Goal: Information Seeking & Learning: Compare options

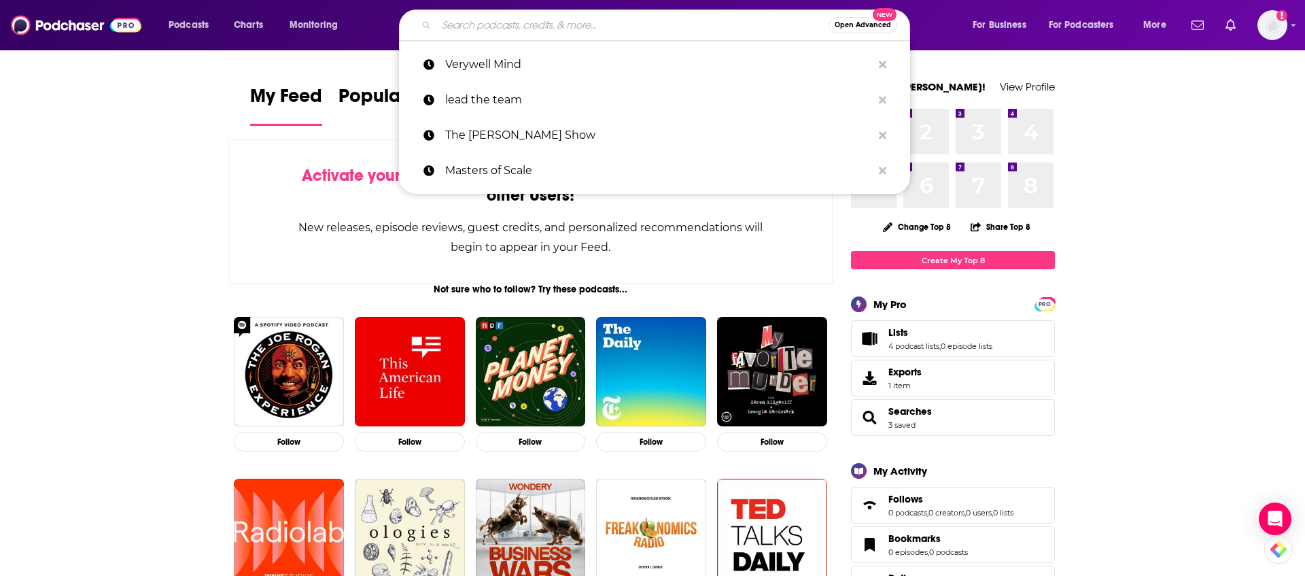
click at [499, 30] on input "Search podcasts, credits, & more..." at bounding box center [632, 25] width 392 height 22
paste input "Bialik Breakdown"
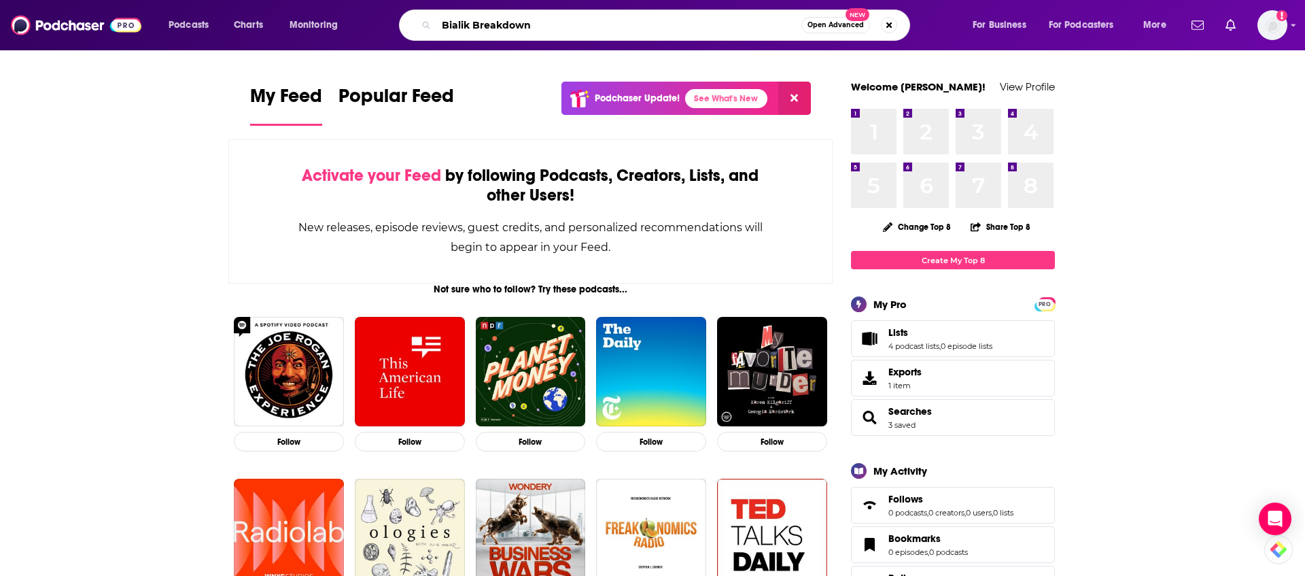
type input "Bialik Breakdown"
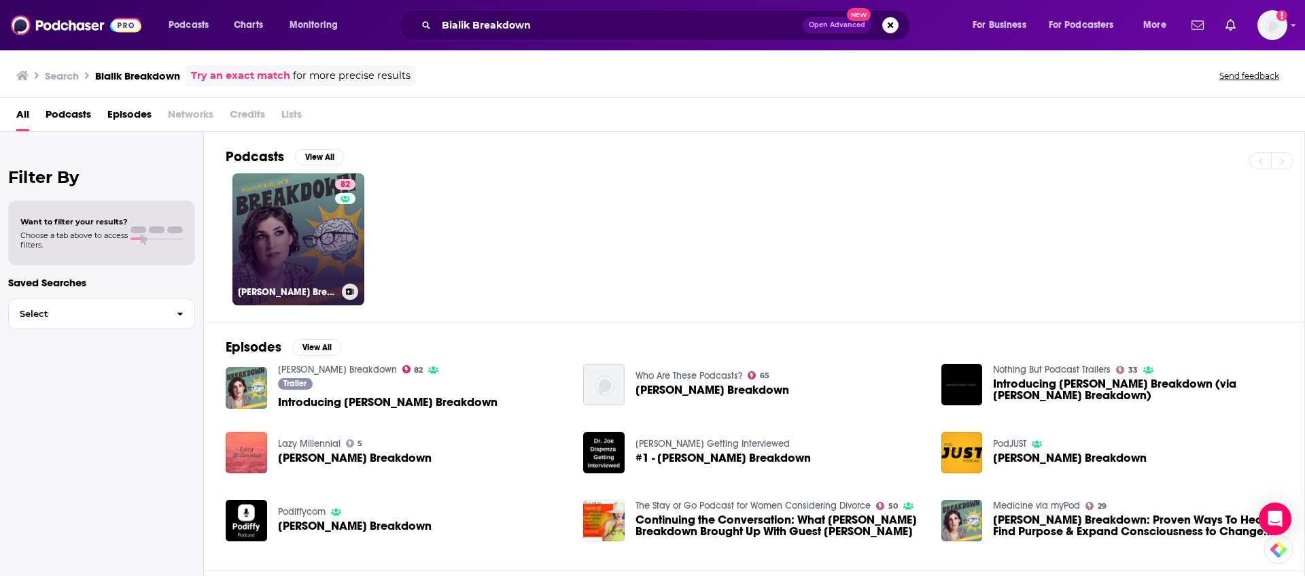
click at [305, 229] on link "82 [PERSON_NAME] Breakdown" at bounding box center [299, 239] width 132 height 132
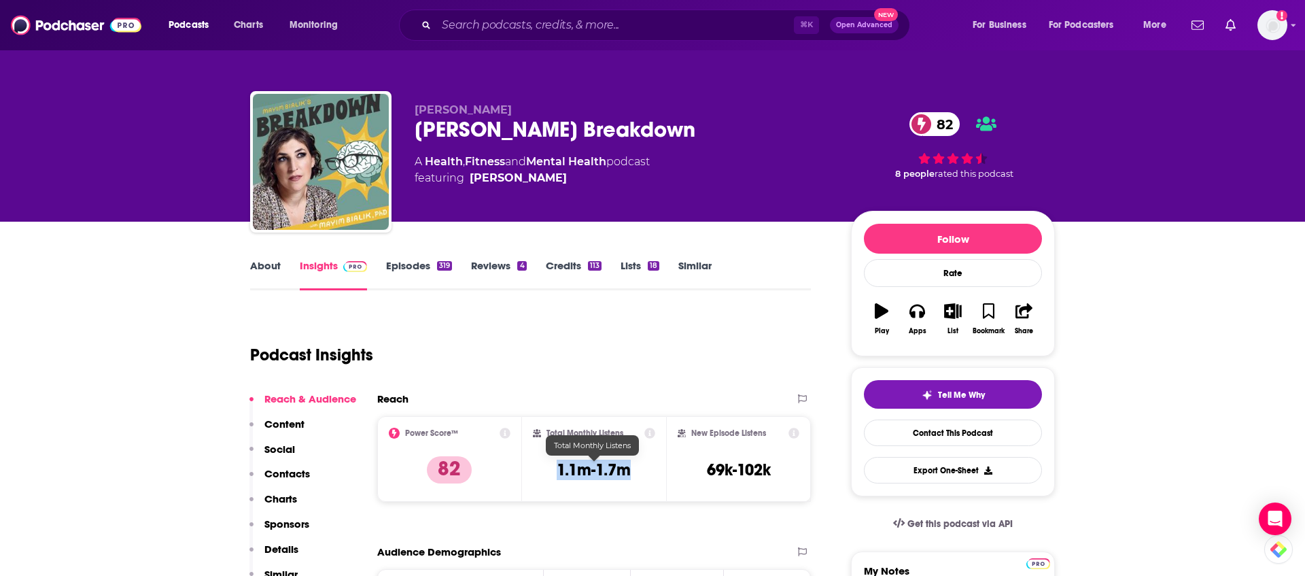
drag, startPoint x: 641, startPoint y: 473, endPoint x: 553, endPoint y: 473, distance: 88.4
click at [553, 473] on div "Total Monthly Listens 1.1m-1.7m" at bounding box center [594, 459] width 123 height 63
copy h3 "1.1m-1.7m"
click at [490, 25] on input "Search podcasts, credits, & more..." at bounding box center [615, 25] width 358 height 22
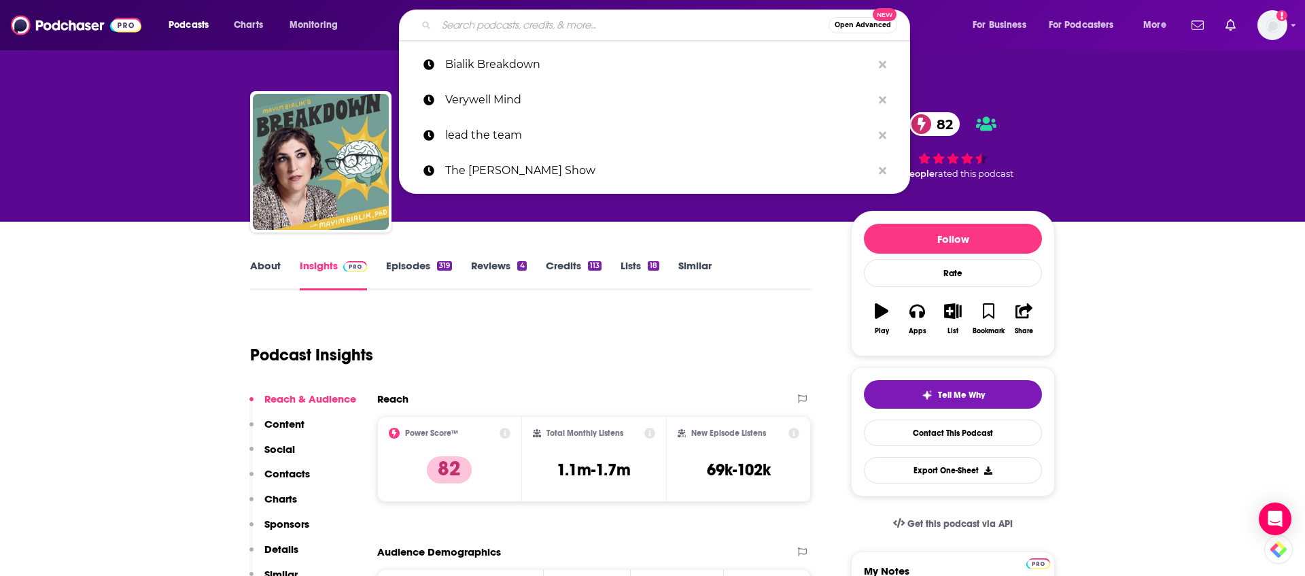
paste input "Breaking Points with [PERSON_NAME] and [PERSON_NAME]"
type input "Breaking Points with [PERSON_NAME] and [PERSON_NAME]"
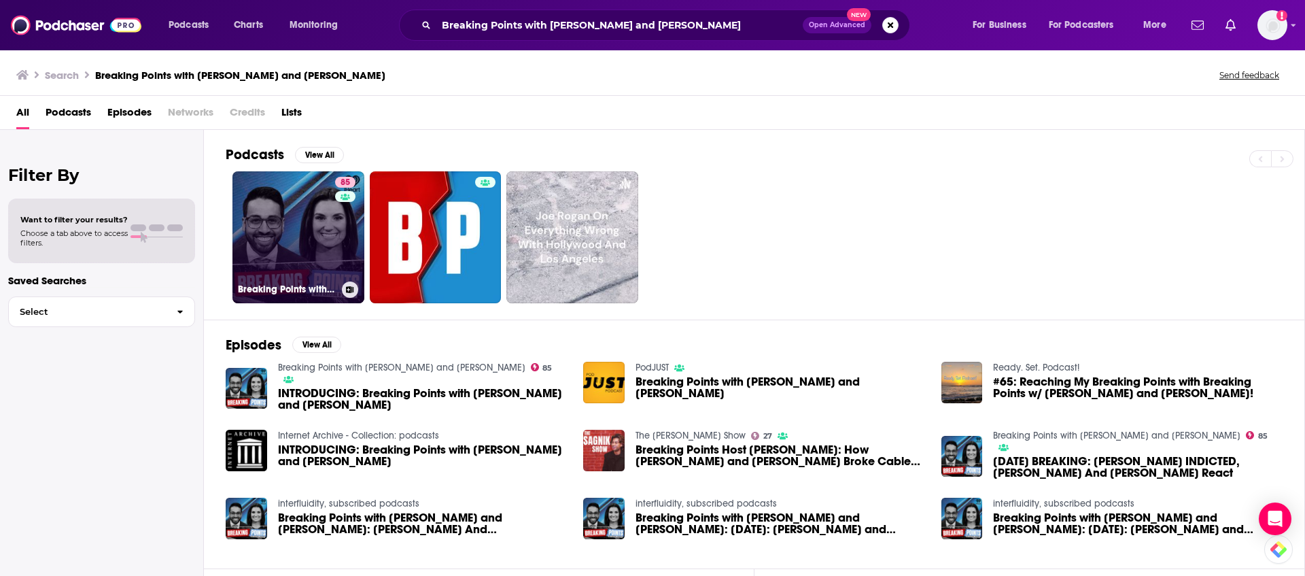
click at [317, 245] on link "85 Breaking Points with [PERSON_NAME] and [PERSON_NAME]" at bounding box center [299, 237] width 132 height 132
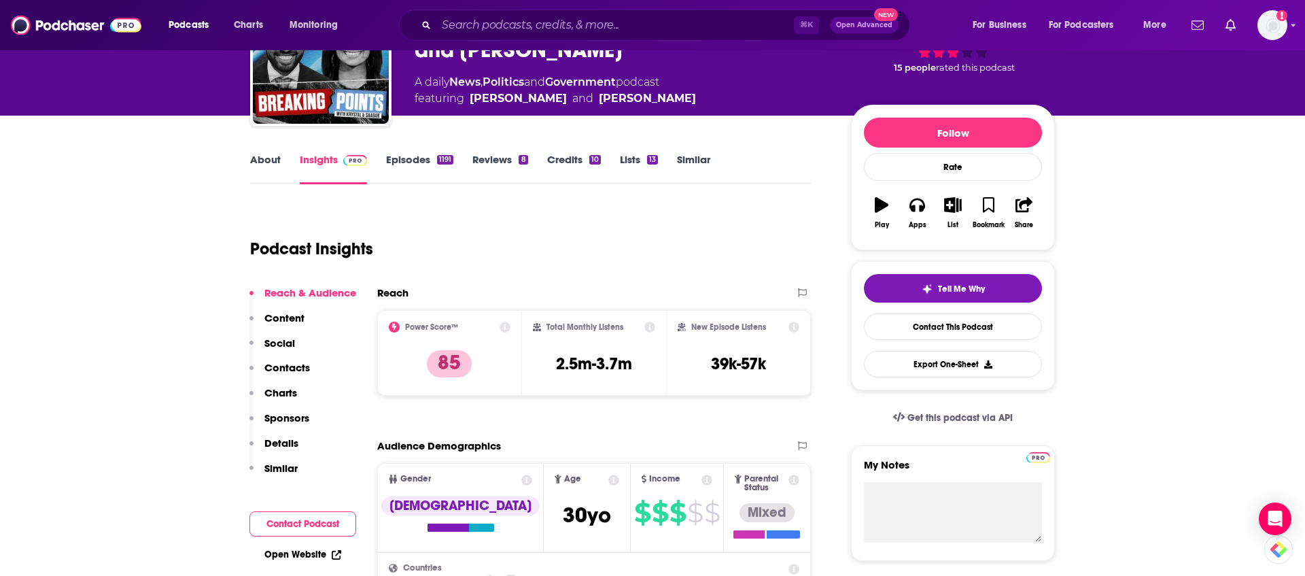
scroll to position [110, 0]
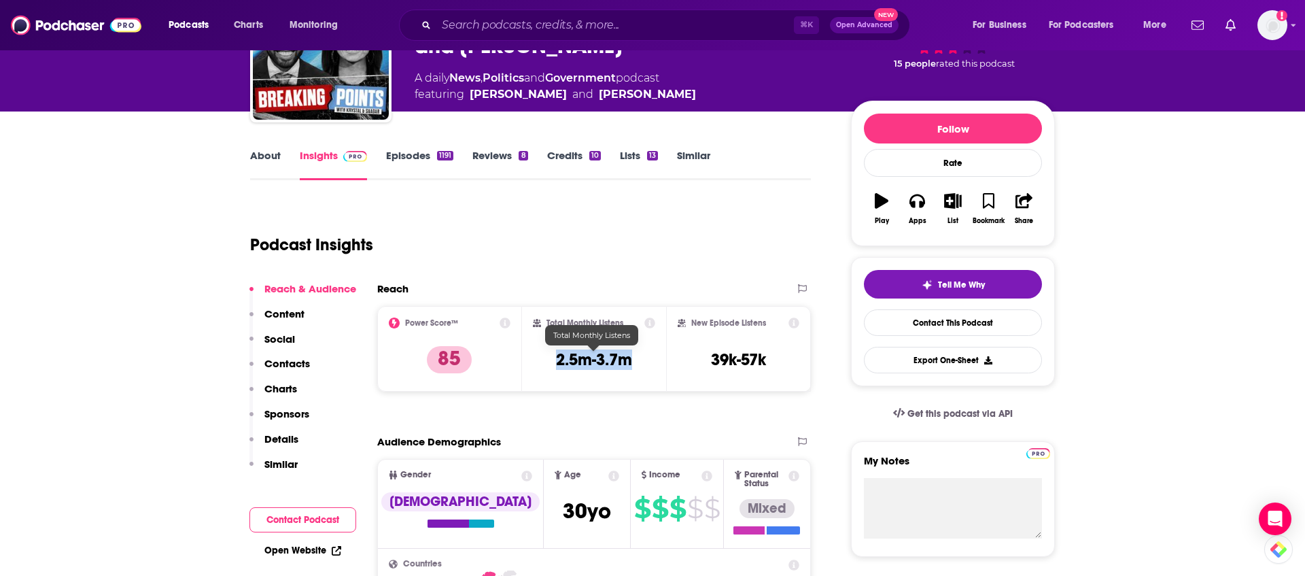
drag, startPoint x: 635, startPoint y: 356, endPoint x: 540, endPoint y: 358, distance: 95.2
click at [540, 358] on div "Total Monthly Listens 2.5m-3.7m" at bounding box center [594, 349] width 123 height 63
copy h3 "2.5m-3.7m"
click at [586, 27] on input "Search podcasts, credits, & more..." at bounding box center [615, 25] width 358 height 22
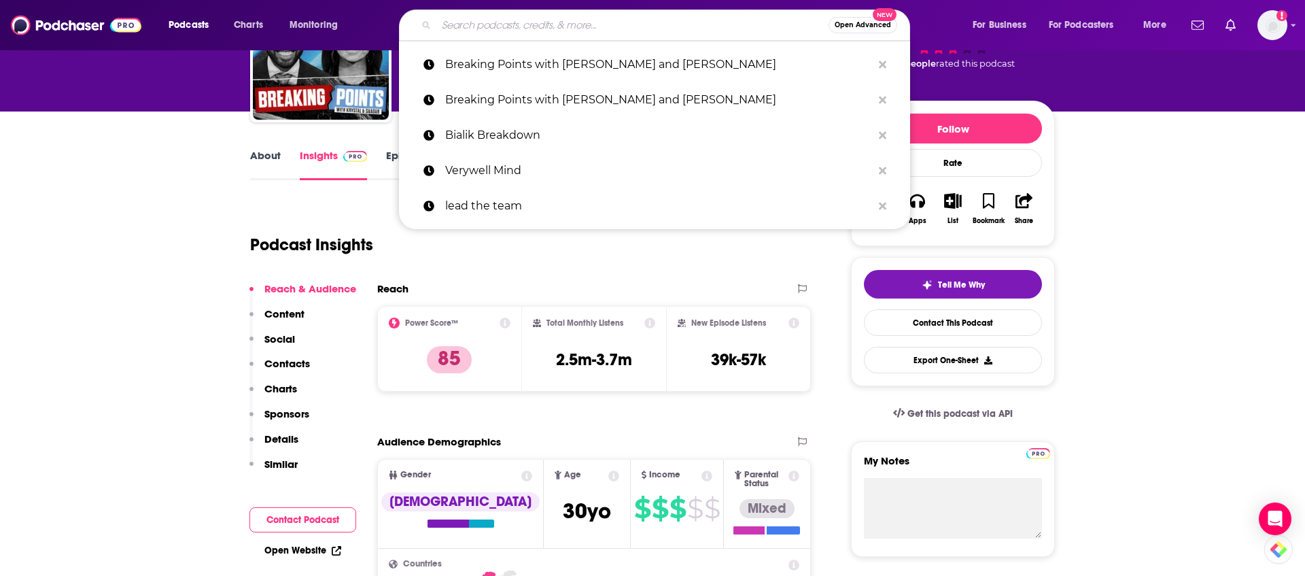
paste input "Curiosity Weekly"
type input "Curiosity Weekly"
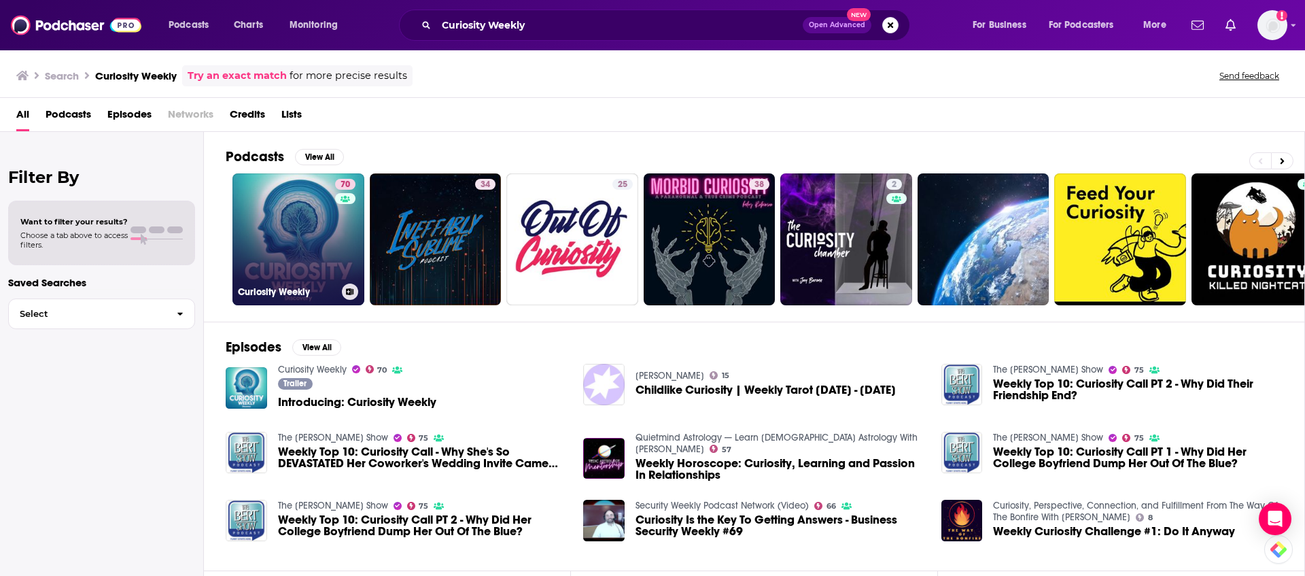
click at [283, 229] on link "70 Curiosity Weekly" at bounding box center [299, 239] width 132 height 132
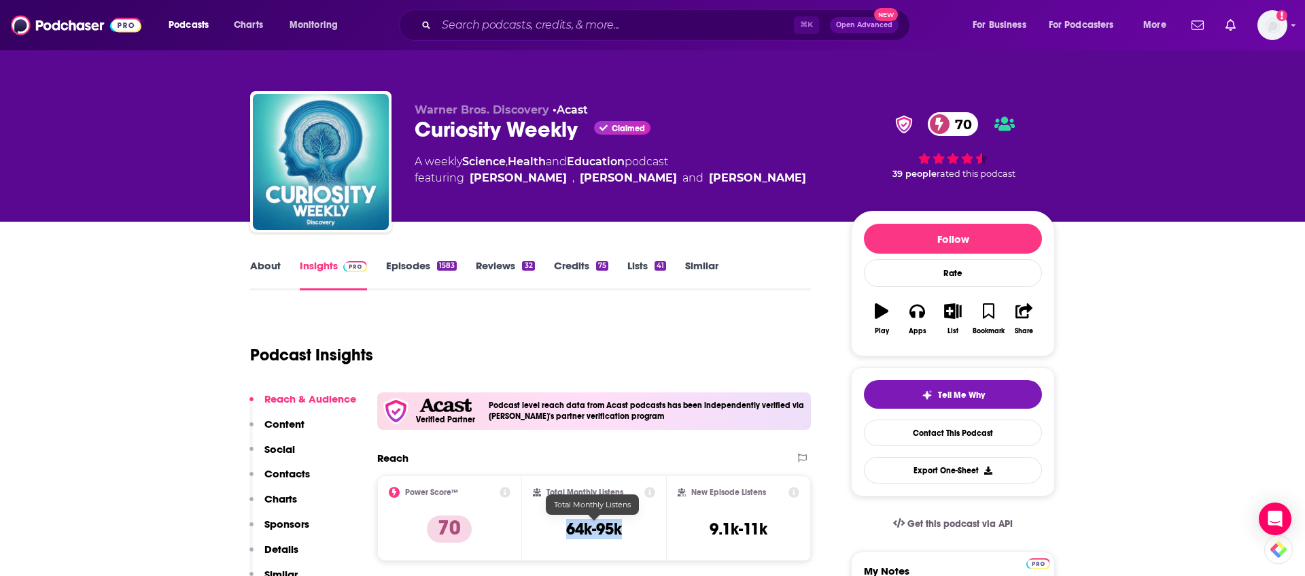
drag, startPoint x: 626, startPoint y: 530, endPoint x: 549, endPoint y: 530, distance: 76.8
click at [549, 530] on div "Total Monthly Listens 64k-95k" at bounding box center [594, 518] width 123 height 63
copy h3 "64k-95k"
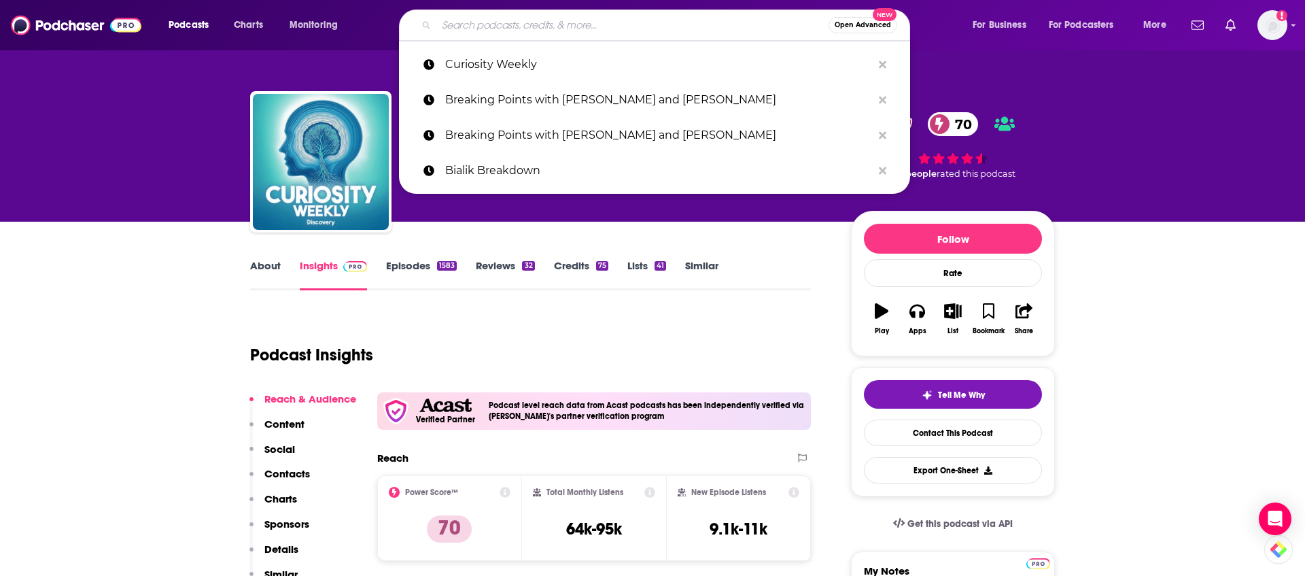
click at [552, 27] on input "Search podcasts, credits, & more..." at bounding box center [632, 25] width 392 height 22
paste input "Feel Better, Live More with [PERSON_NAME]"
type input "Feel Better, Live More with [PERSON_NAME]"
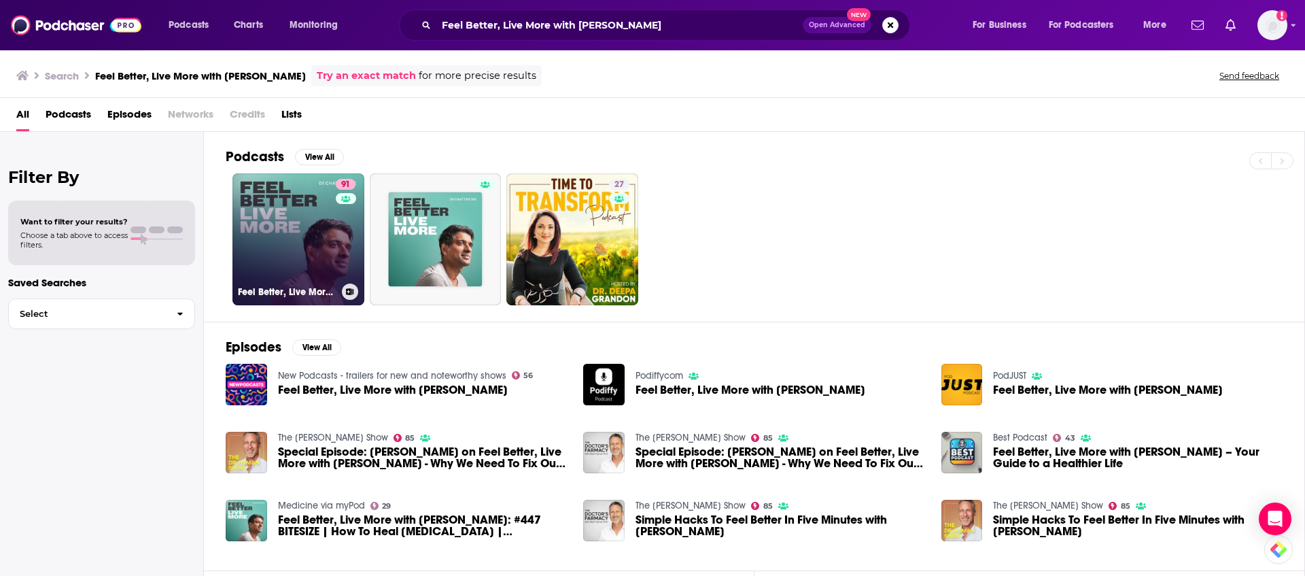
click at [311, 230] on link "91 Feel Better, Live More with [PERSON_NAME]" at bounding box center [299, 239] width 132 height 132
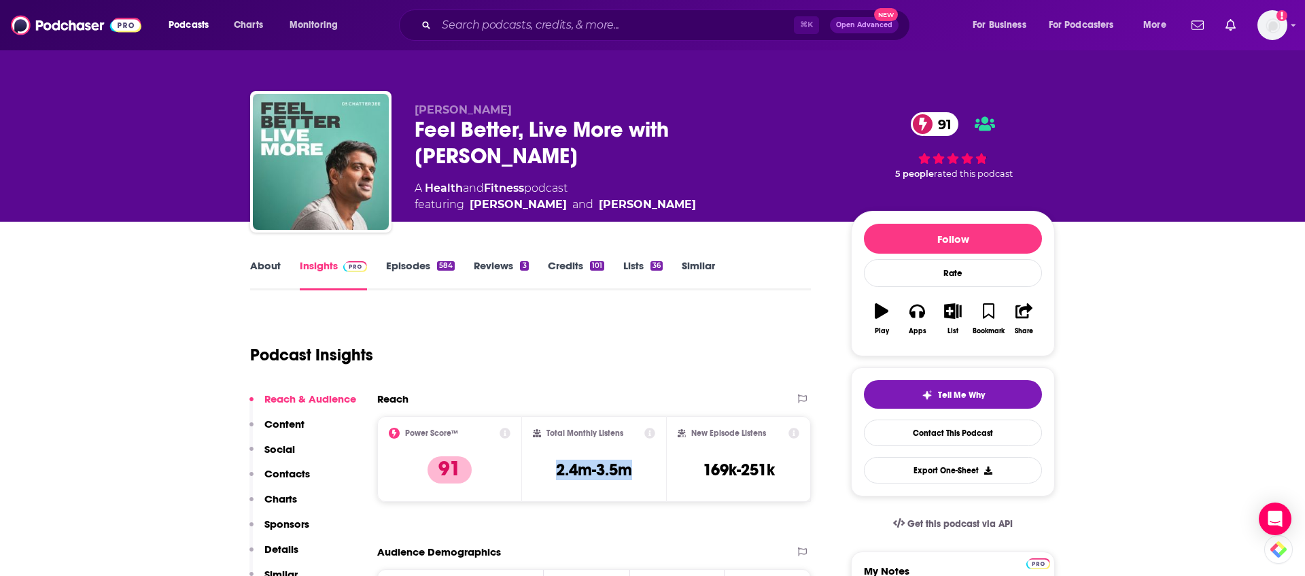
drag, startPoint x: 638, startPoint y: 466, endPoint x: 547, endPoint y: 466, distance: 91.1
click at [547, 466] on div "Total Monthly Listens 2.4m-3.5m" at bounding box center [594, 459] width 123 height 63
copy h3 "2.4m-3.5m"
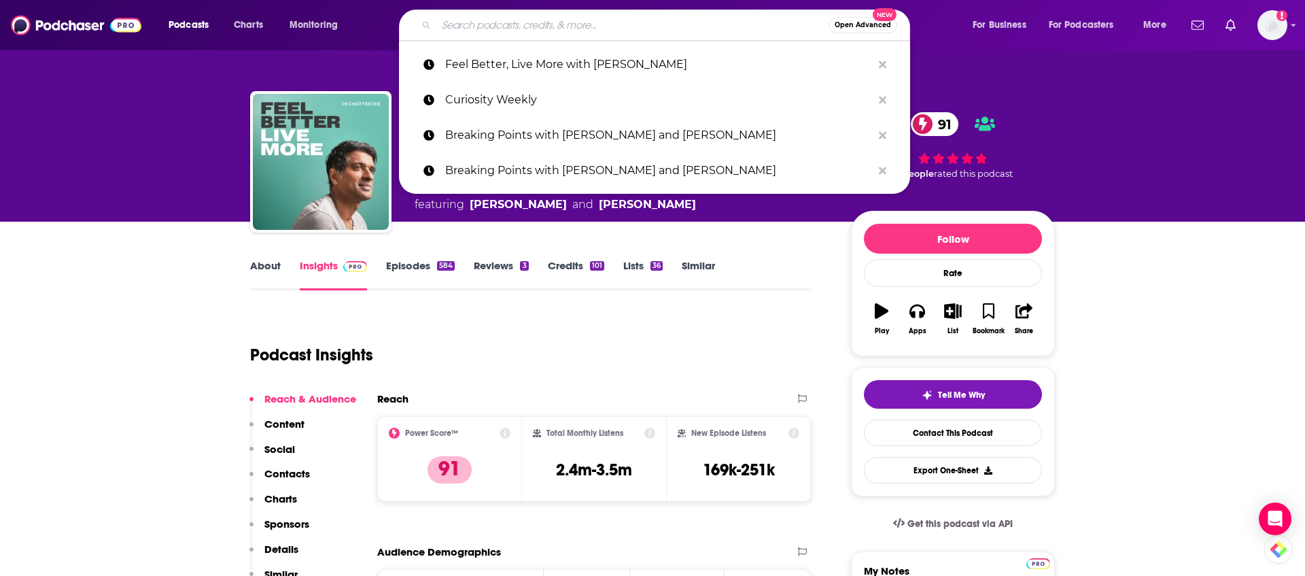
click at [547, 25] on input "Search podcasts, credits, & more..." at bounding box center [632, 25] width 392 height 22
paste input "[PERSON_NAME] Bros"
type input "[PERSON_NAME] Bros"
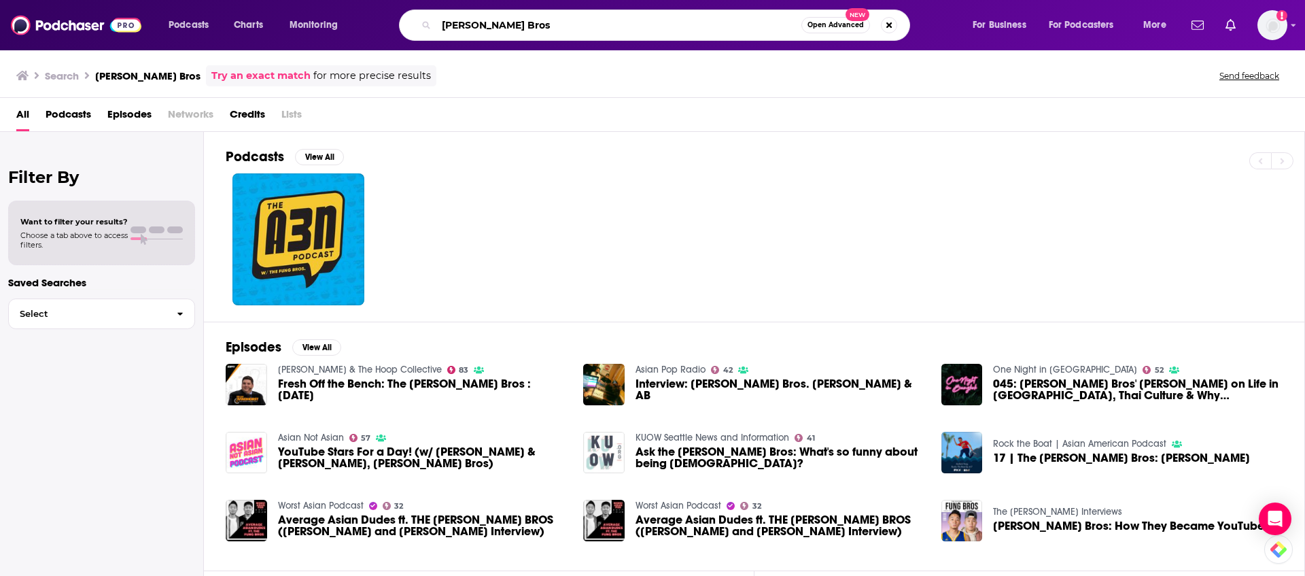
click at [542, 29] on input "[PERSON_NAME] Bros" at bounding box center [618, 25] width 365 height 22
paste input "[PERSON_NAME] Podcast"
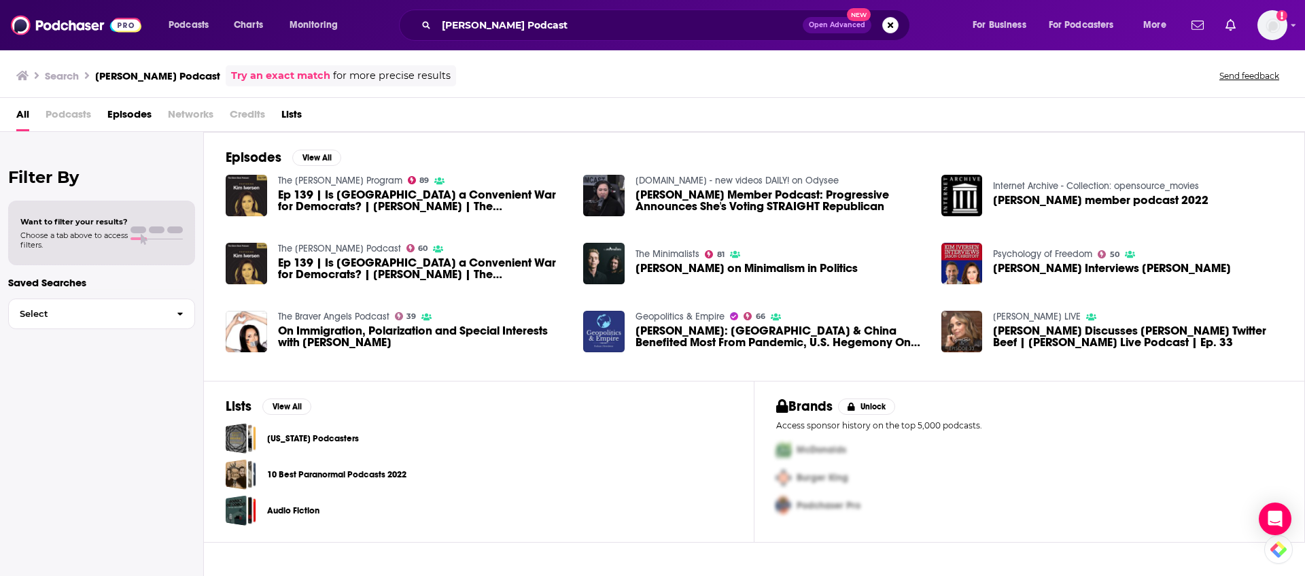
click at [905, 133] on div "Episodes View All The [PERSON_NAME] Program 89 Ep 139 | Is [GEOGRAPHIC_DATA] a …" at bounding box center [754, 256] width 1101 height 249
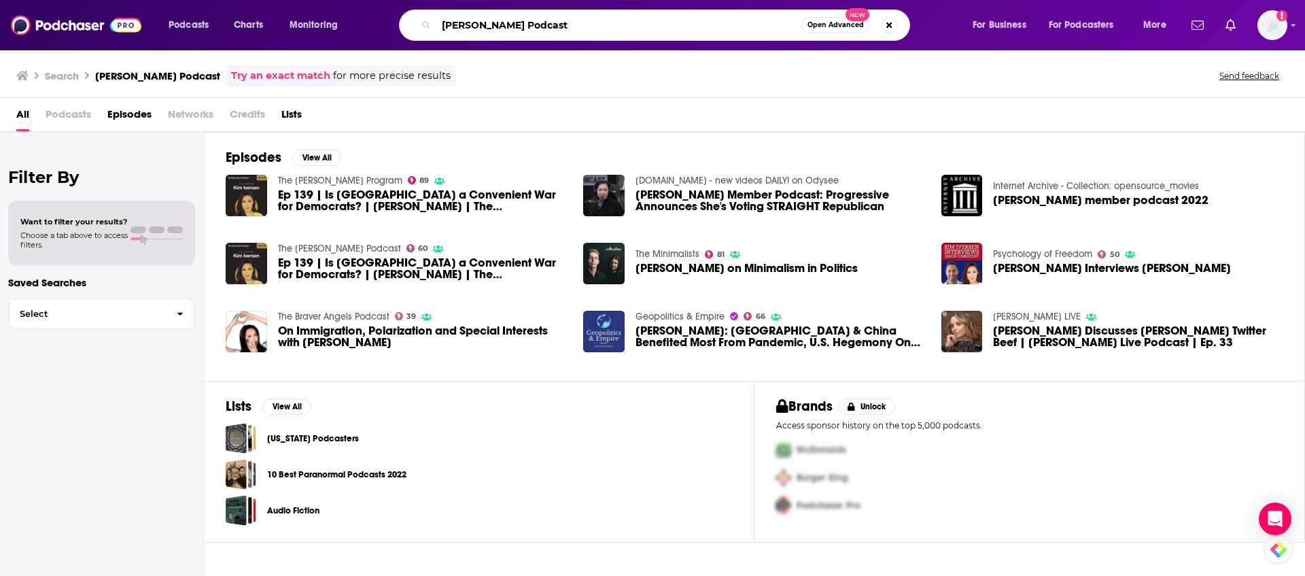
click at [512, 34] on input "[PERSON_NAME] Podcast" at bounding box center [618, 25] width 365 height 22
paste input "Marketplace Tech"
type input "Marketplace Tech"
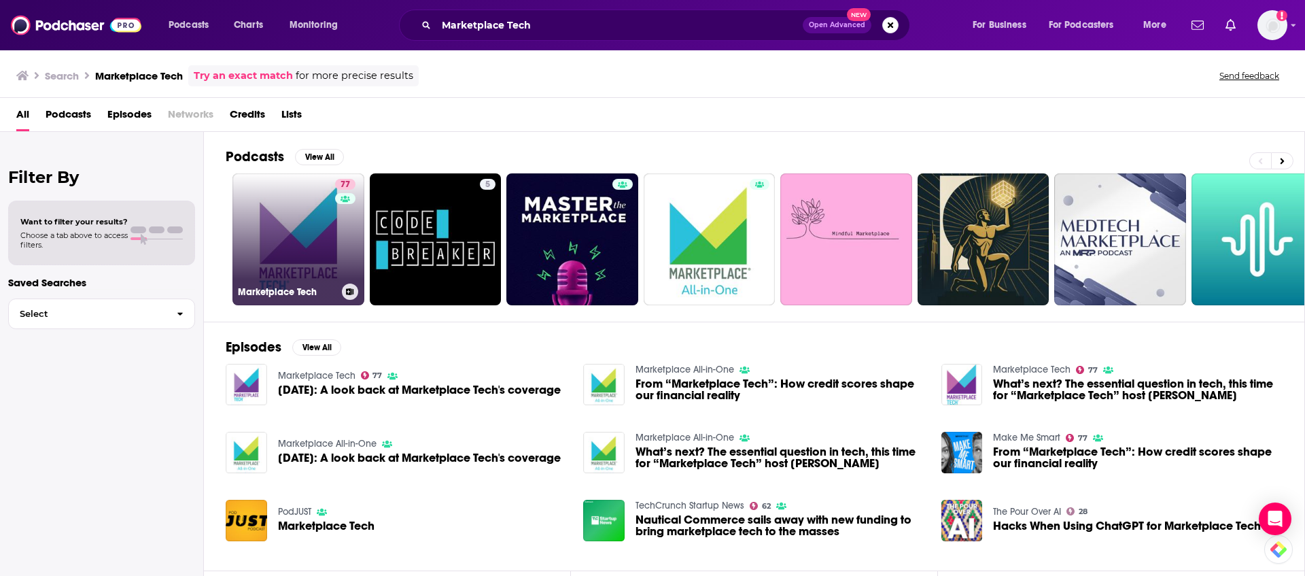
click at [298, 244] on link "77 Marketplace Tech" at bounding box center [299, 239] width 132 height 132
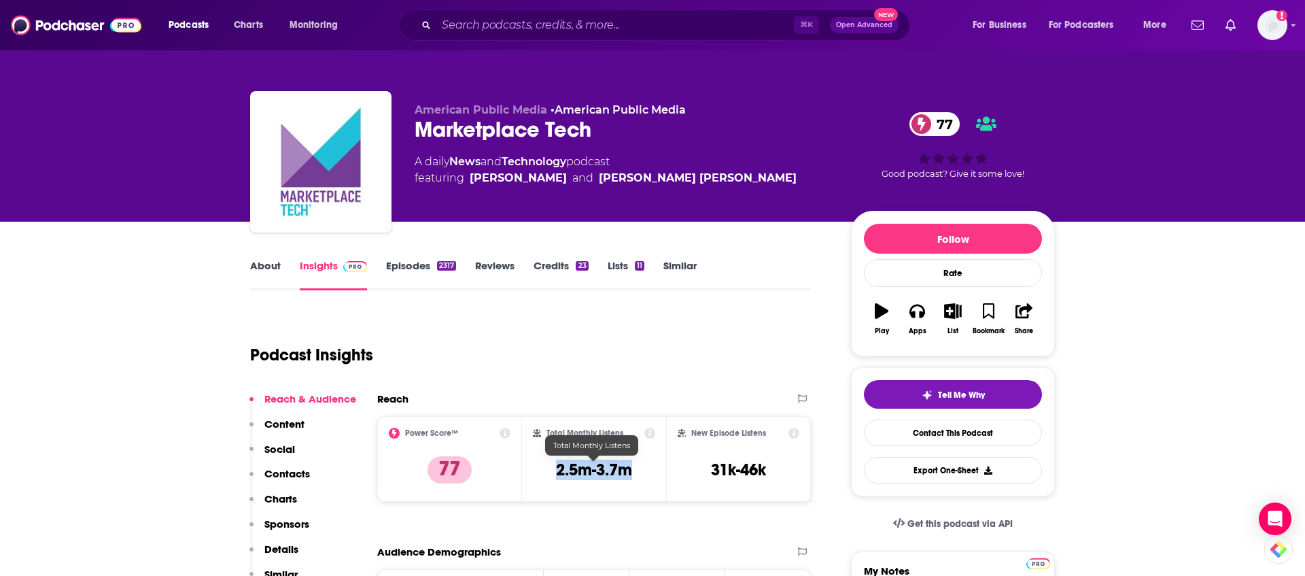
drag, startPoint x: 640, startPoint y: 468, endPoint x: 543, endPoint y: 470, distance: 96.6
click at [543, 470] on div "Total Monthly Listens 2.5m-3.7m" at bounding box center [594, 459] width 123 height 63
copy h3 "2.5m-3.7m"
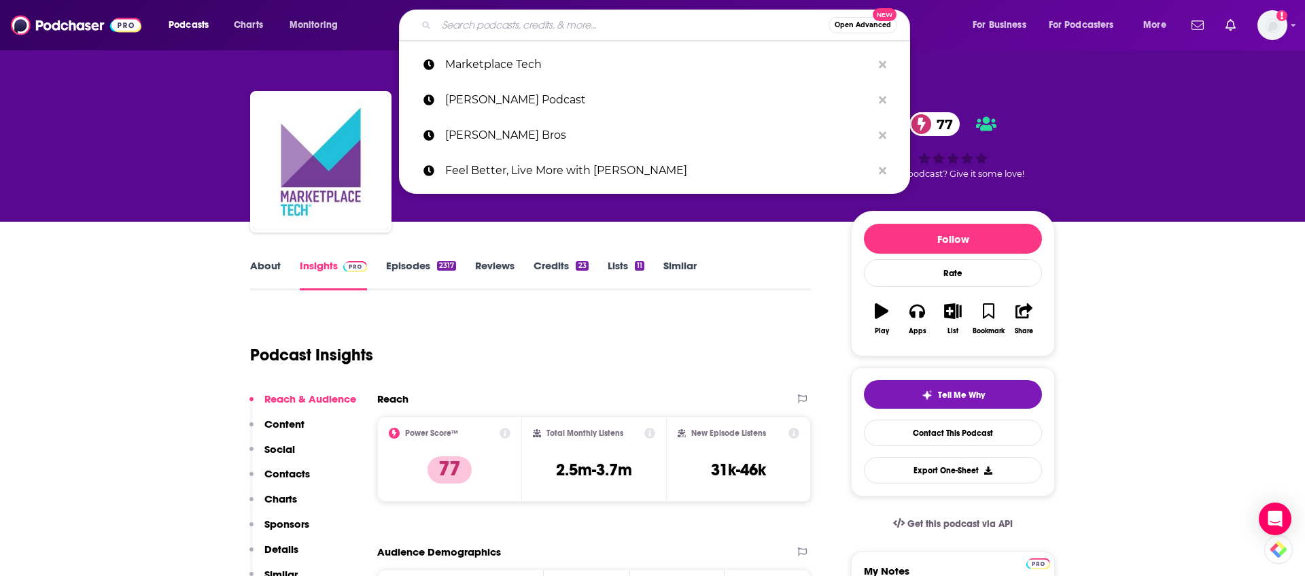
click at [545, 26] on input "Search podcasts, credits, & more..." at bounding box center [632, 25] width 392 height 22
paste input "Masters of Scale"
type input "Masters of Scale"
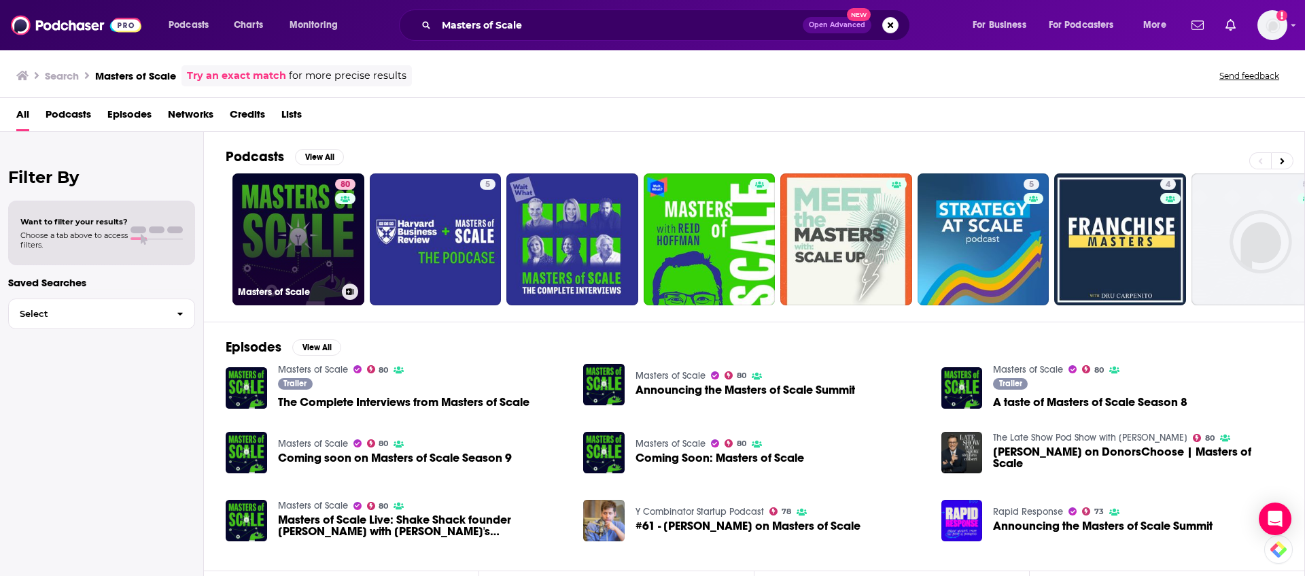
click at [286, 233] on link "80 Masters of Scale" at bounding box center [299, 239] width 132 height 132
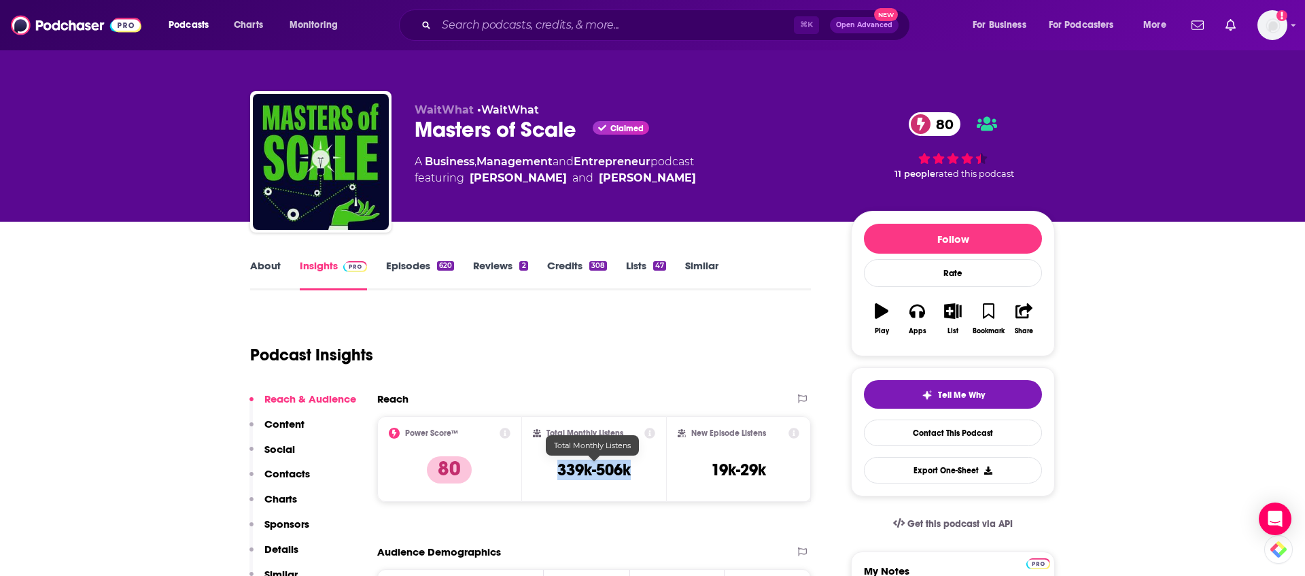
drag, startPoint x: 555, startPoint y: 471, endPoint x: 649, endPoint y: 471, distance: 93.1
click at [649, 471] on div "Total Monthly Listens 339k-506k" at bounding box center [594, 459] width 123 height 63
copy h3 "339k-506k"
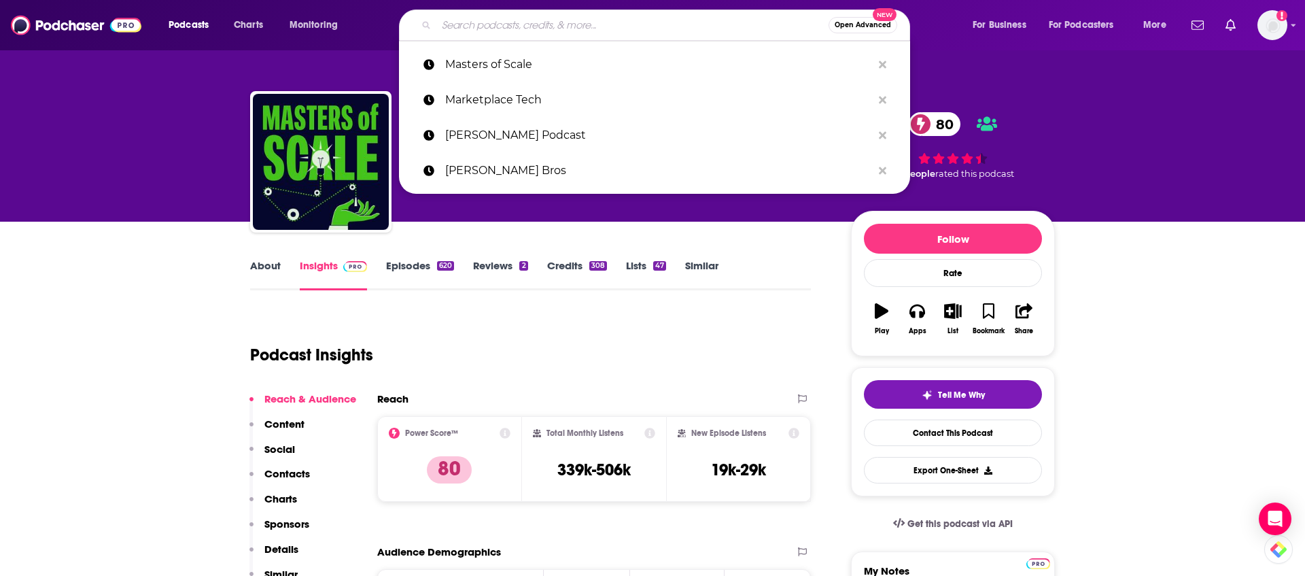
click at [524, 29] on input "Search podcasts, credits, & more..." at bounding box center [632, 25] width 392 height 22
paste input "Morning Brew Good Work"
type input "Morning Brew Good Work"
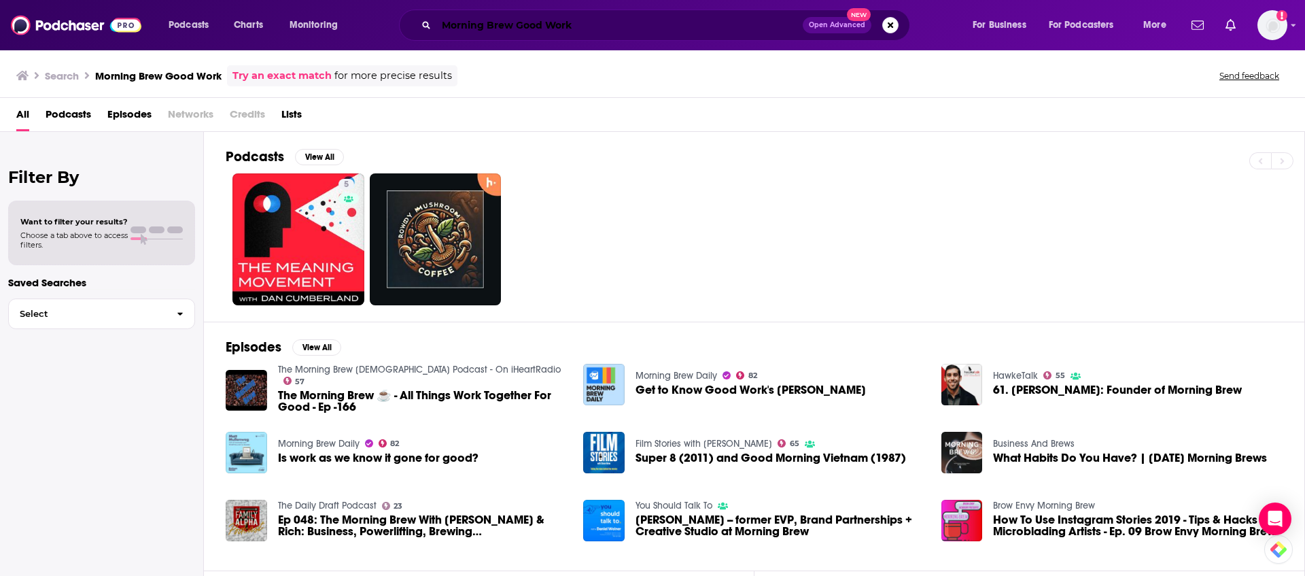
click at [640, 26] on input "Morning Brew Good Work" at bounding box center [619, 25] width 366 height 22
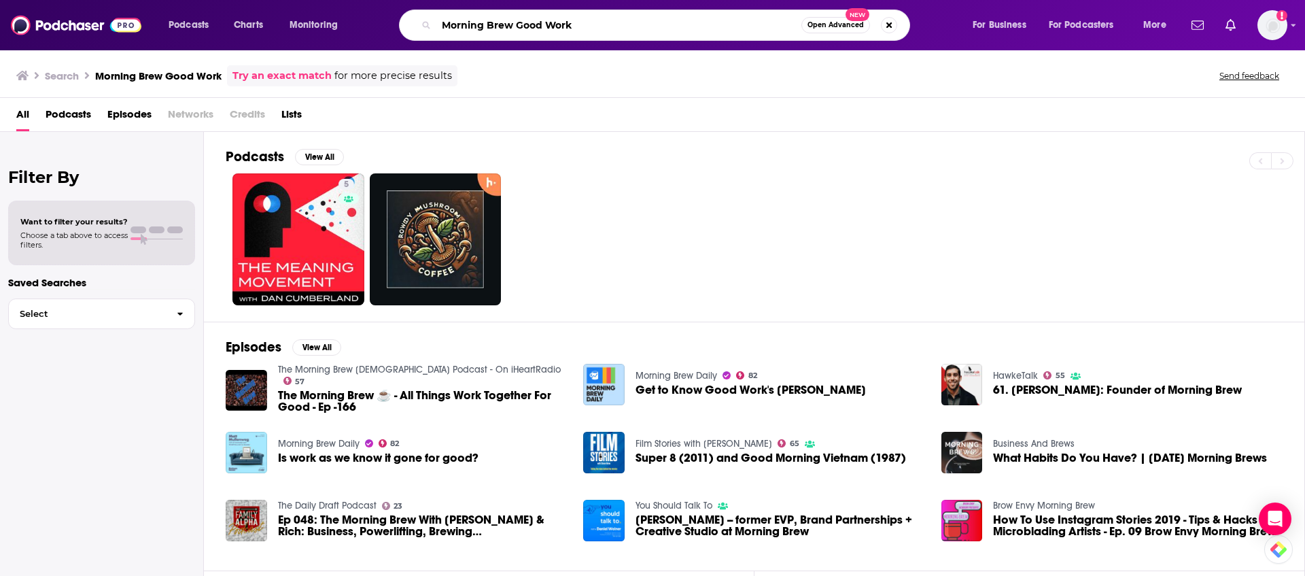
click at [640, 26] on input "Morning Brew Good Work" at bounding box center [618, 25] width 365 height 22
click at [640, 27] on input "Morning Brew Good Work" at bounding box center [618, 25] width 365 height 22
paste input "On Purpose with [PERSON_NAME]"
type input "On Purpose with [PERSON_NAME]"
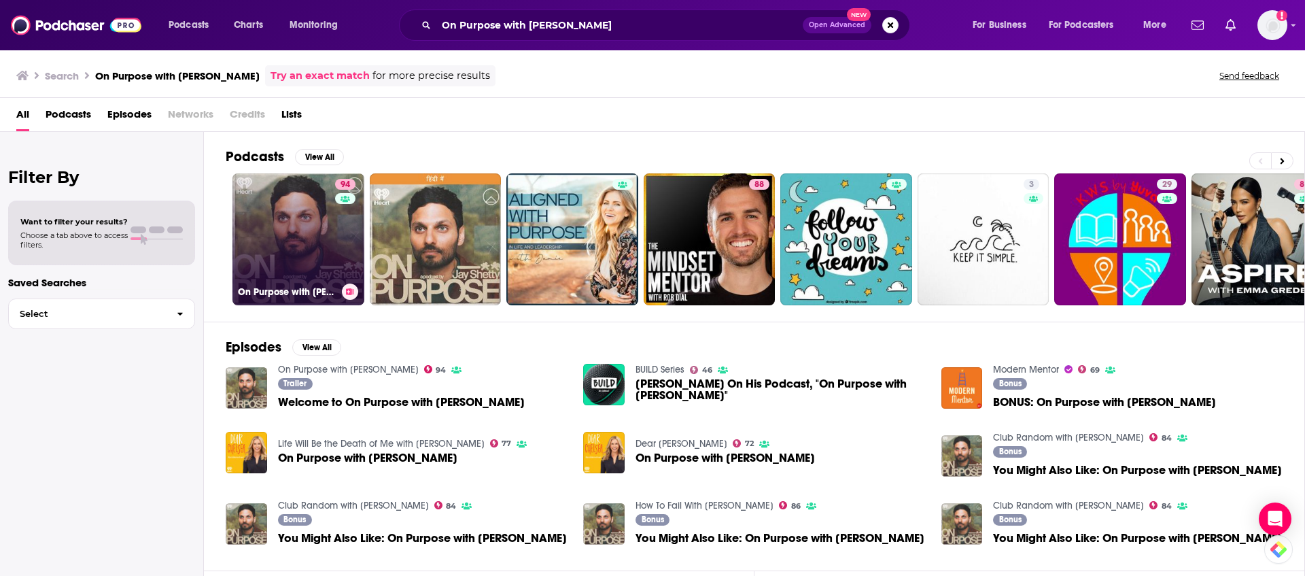
click at [323, 218] on link "94 On Purpose with [PERSON_NAME]" at bounding box center [299, 239] width 132 height 132
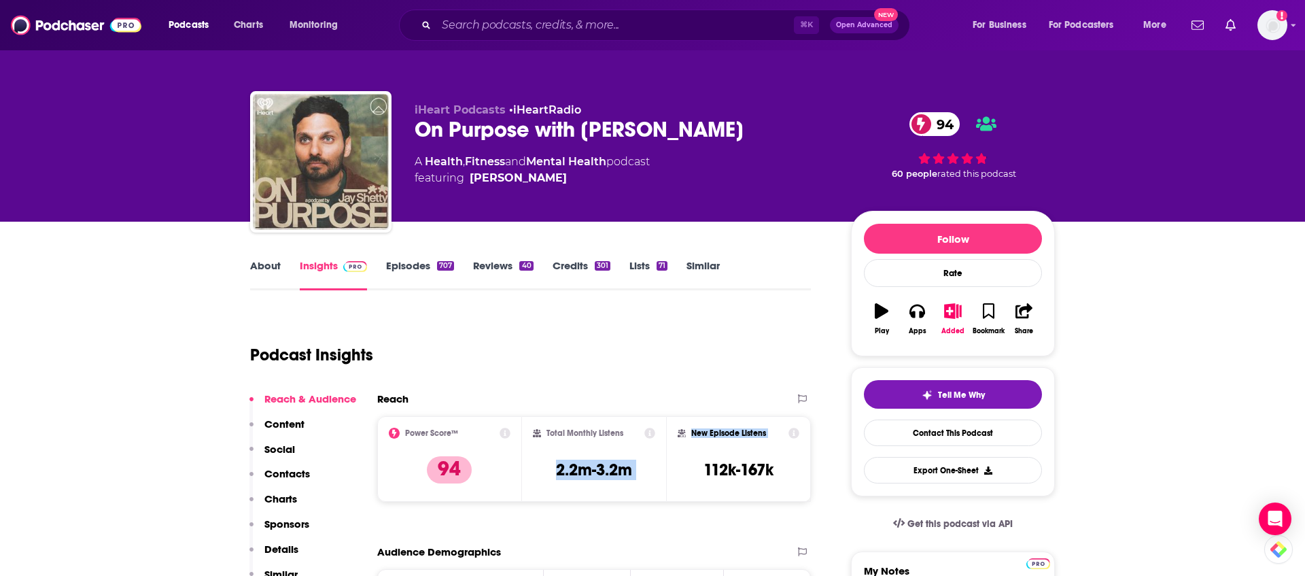
drag, startPoint x: 552, startPoint y: 468, endPoint x: 668, endPoint y: 473, distance: 115.7
click at [668, 473] on div "Power Score™ 94 Total Monthly Listens 2.2m-3.2m New Episode Listens 112k-167k" at bounding box center [594, 459] width 434 height 86
click at [578, 473] on h3 "2.2m-3.2m" at bounding box center [594, 470] width 76 height 20
drag, startPoint x: 556, startPoint y: 473, endPoint x: 637, endPoint y: 475, distance: 80.9
click at [637, 475] on div "Total Monthly Listens 2.2m-3.2m" at bounding box center [594, 459] width 123 height 63
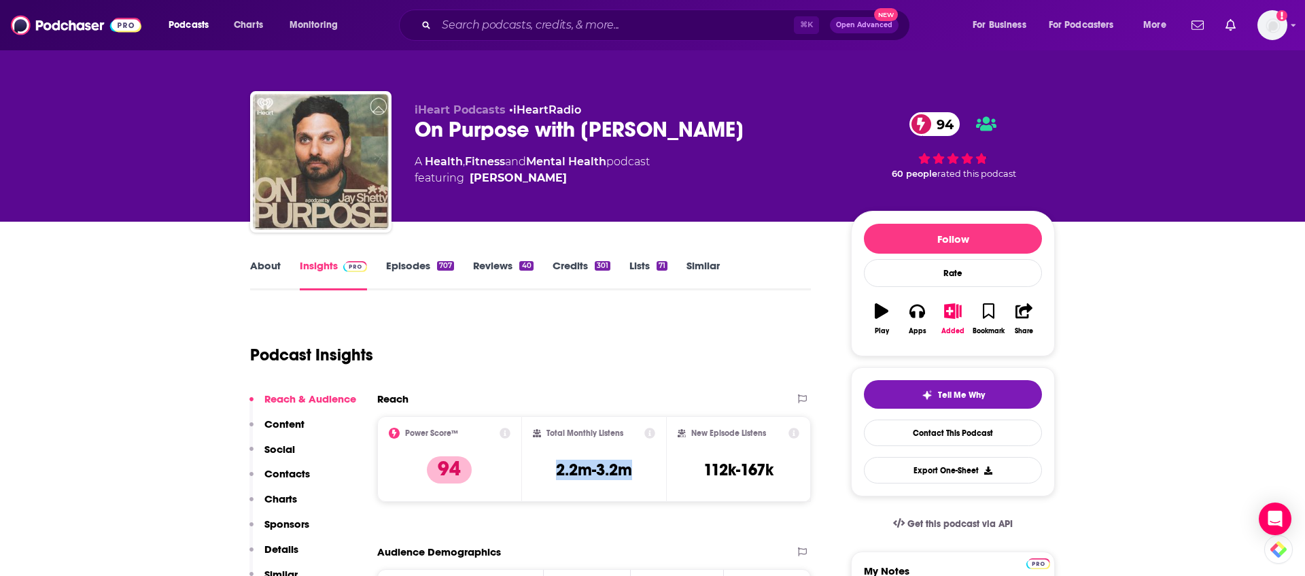
copy h3 "2.2m-3.2m"
click at [715, 29] on input "Search podcasts, credits, & more..." at bounding box center [615, 25] width 358 height 22
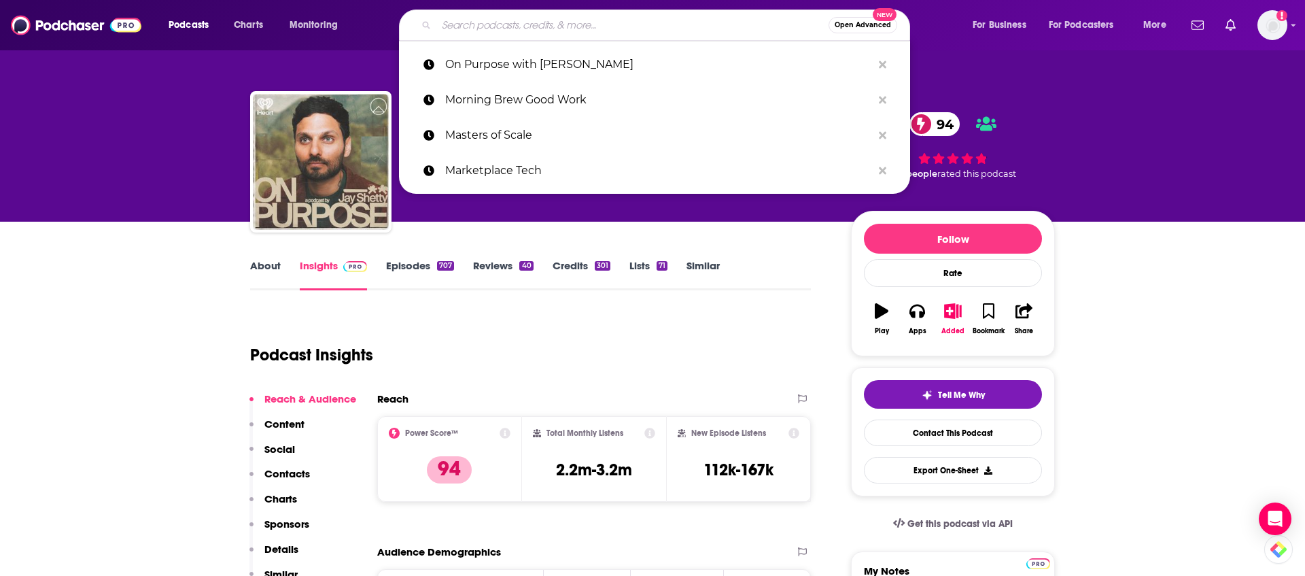
paste input "The [PERSON_NAME] Show"
type input "The [PERSON_NAME] Show"
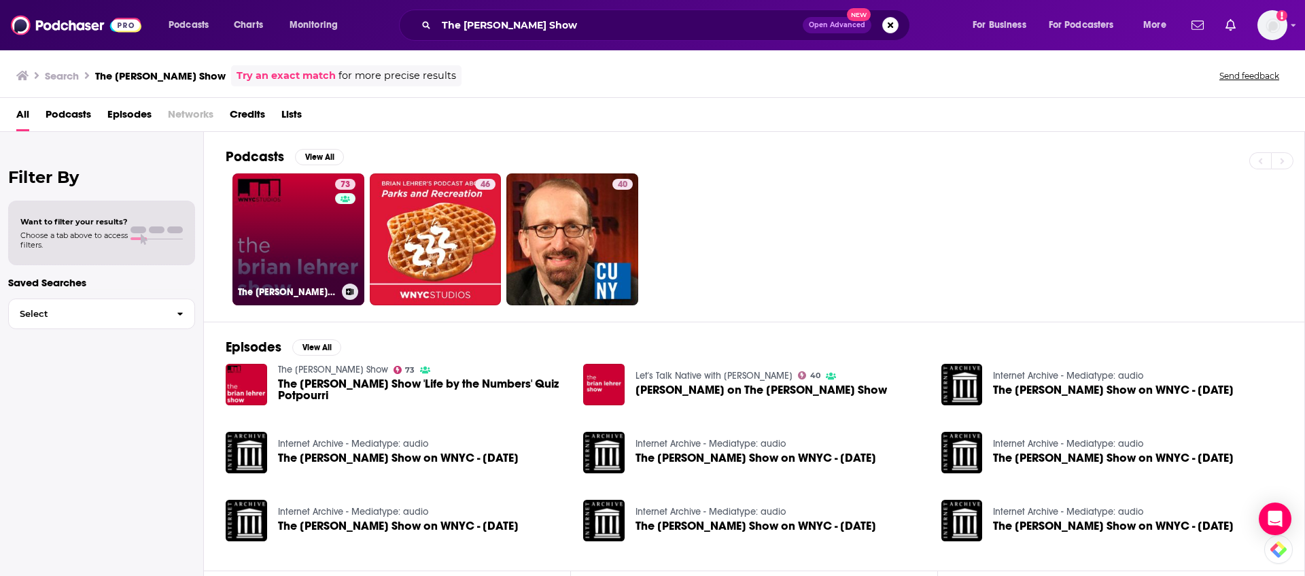
click at [298, 247] on link "73 The [PERSON_NAME] Show" at bounding box center [299, 239] width 132 height 132
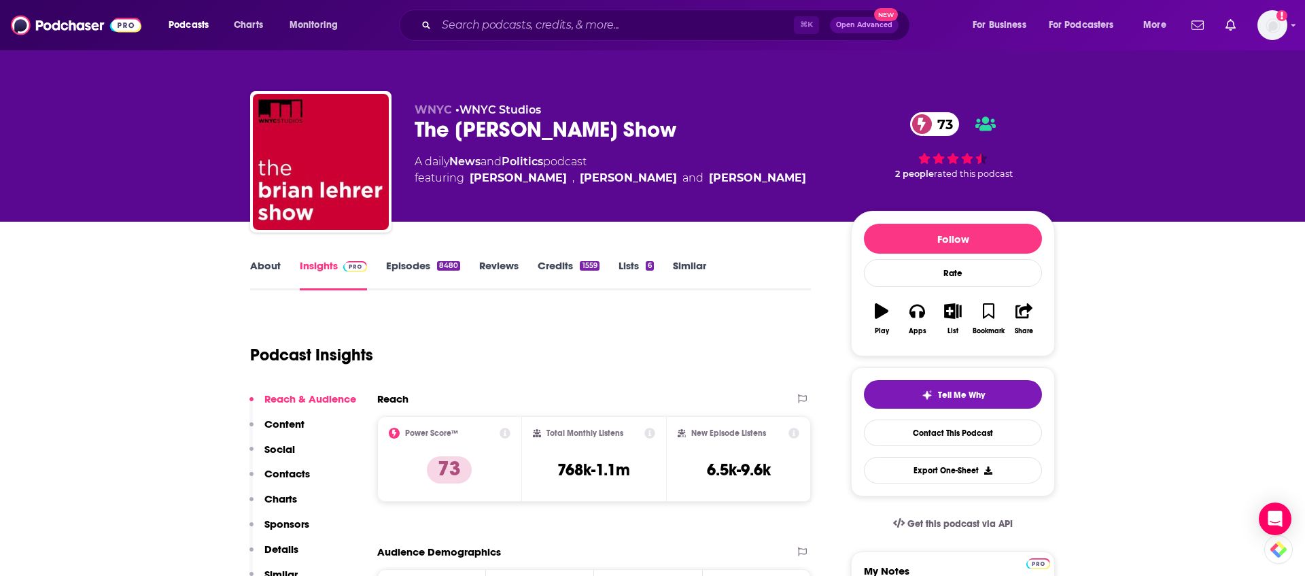
click at [584, 460] on h3 "768k-1.1m" at bounding box center [594, 470] width 73 height 20
drag, startPoint x: 555, startPoint y: 470, endPoint x: 667, endPoint y: 470, distance: 112.2
click at [667, 470] on div "Power Score™ 73 Total Monthly Listens 768k-1.1m New Episode Listens 6.5k-9.6k" at bounding box center [594, 459] width 434 height 86
copy div "768k-1.1m"
click at [575, 31] on input "Search podcasts, credits, & more..." at bounding box center [615, 25] width 358 height 22
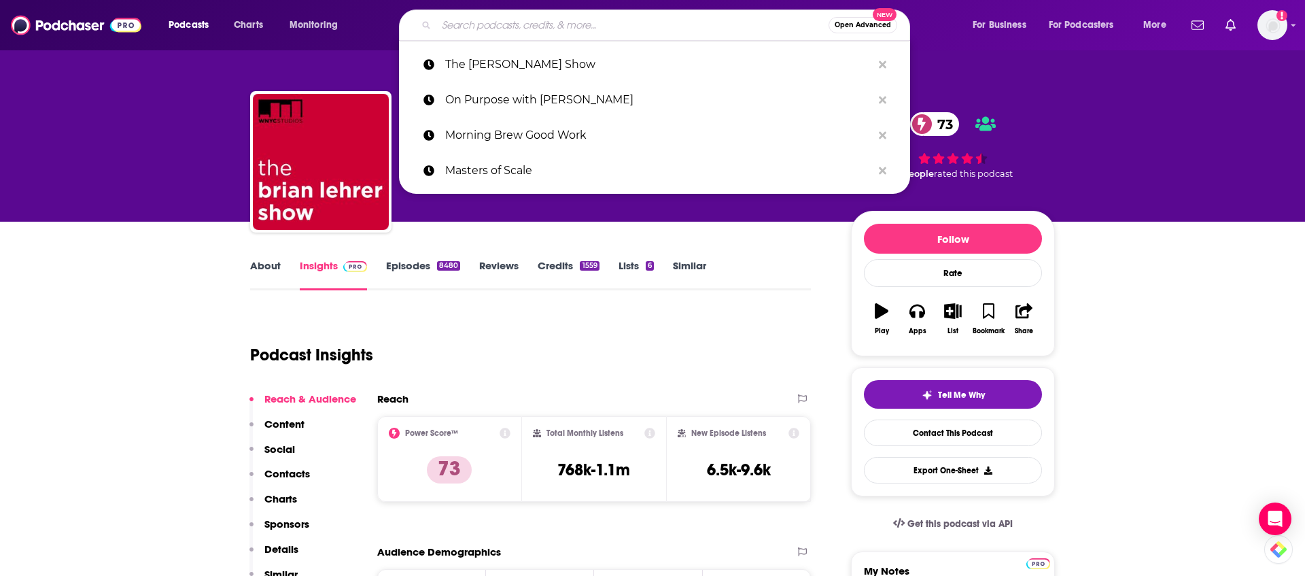
paste input "The Future of Everything"
type input "The Future of Everything"
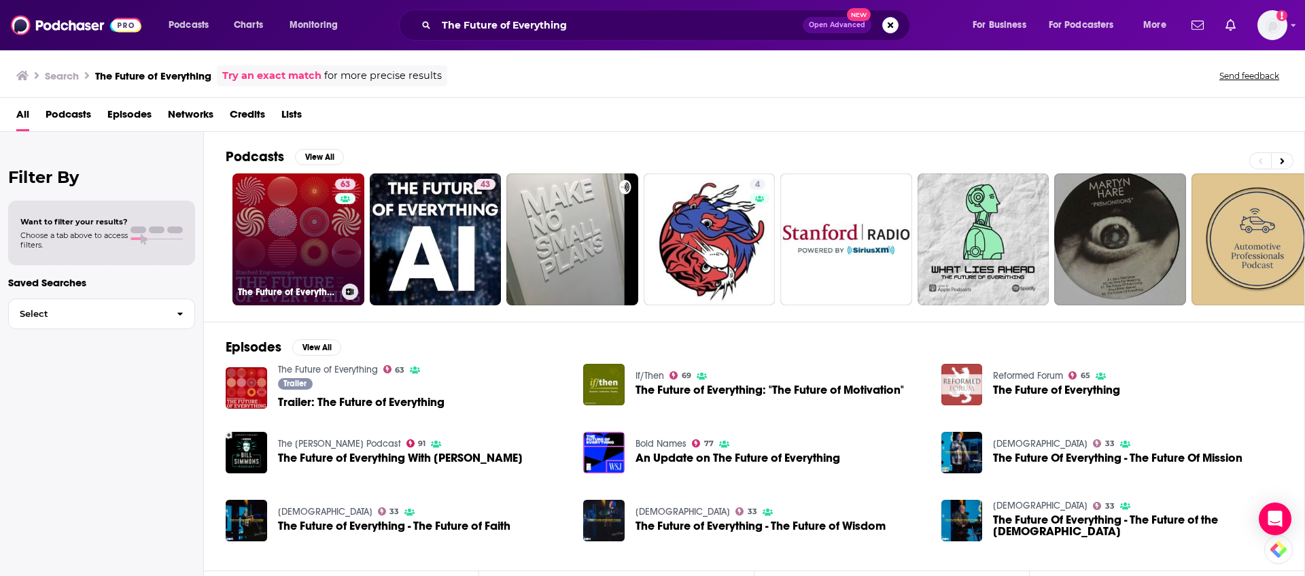
click at [278, 252] on link "63 The Future of Everything" at bounding box center [299, 239] width 132 height 132
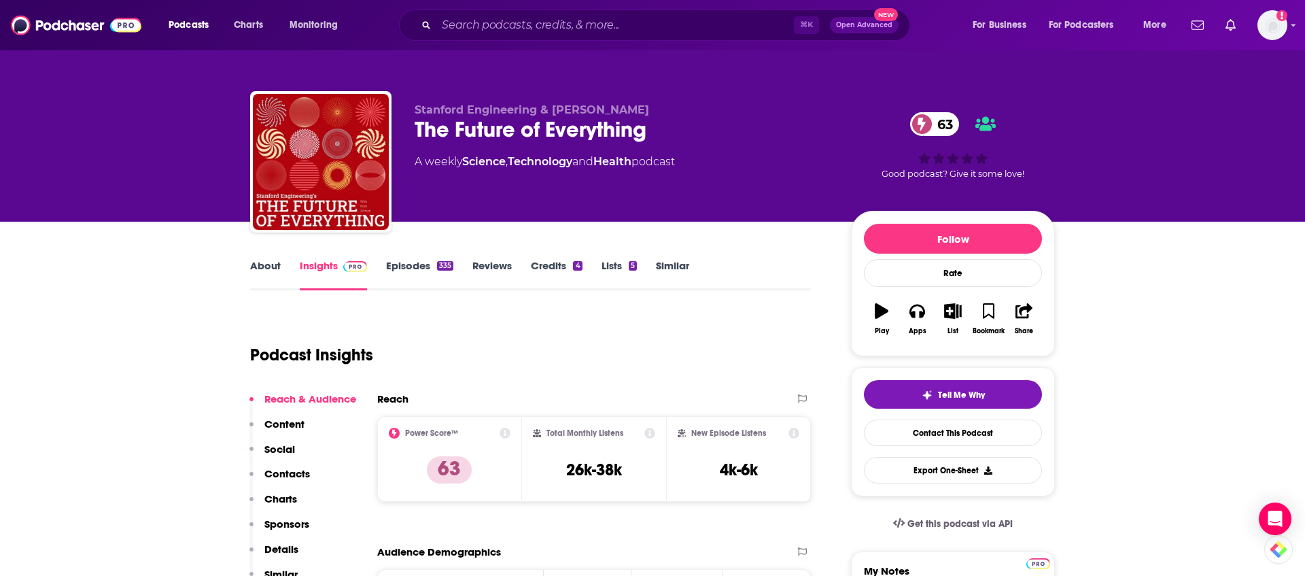
click at [404, 270] on link "Episodes 335" at bounding box center [419, 274] width 67 height 31
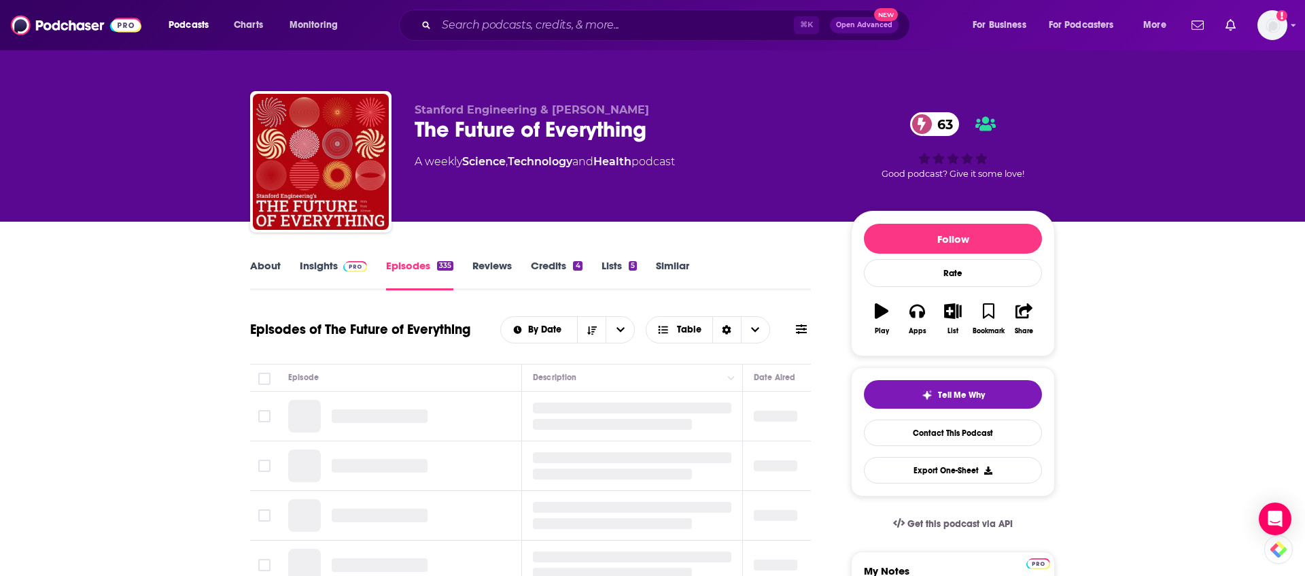
click at [333, 268] on link "Insights" at bounding box center [333, 274] width 67 height 31
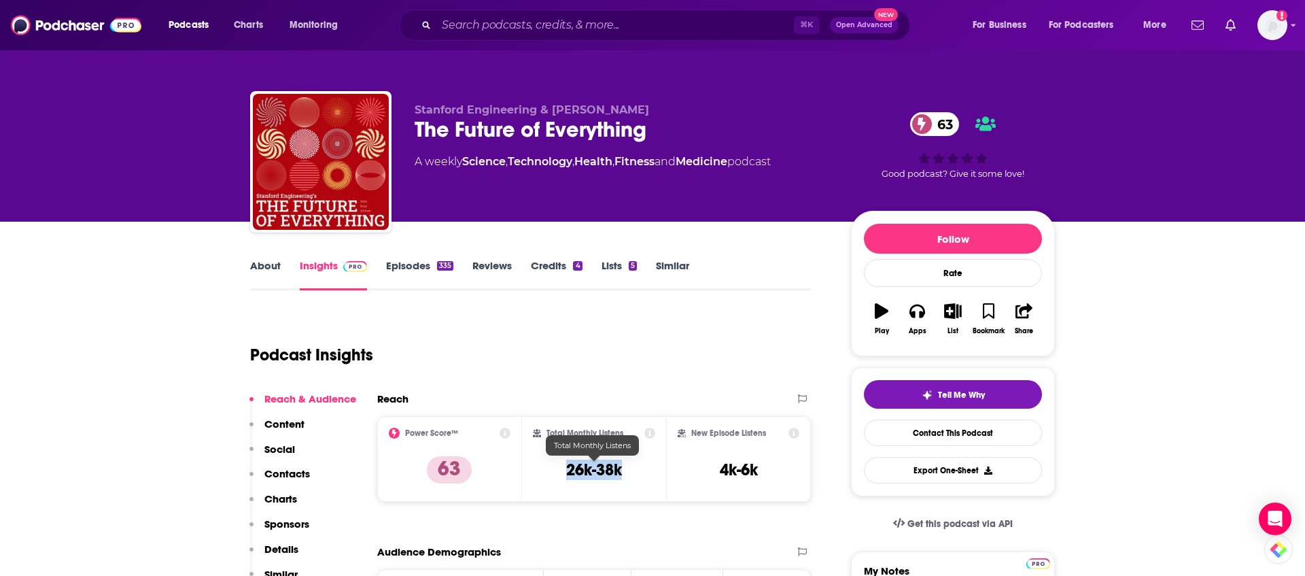
drag, startPoint x: 561, startPoint y: 476, endPoint x: 642, endPoint y: 476, distance: 81.6
click at [642, 476] on div "Total Monthly Listens 26k-38k" at bounding box center [594, 459] width 123 height 63
copy h3 "26k-38k"
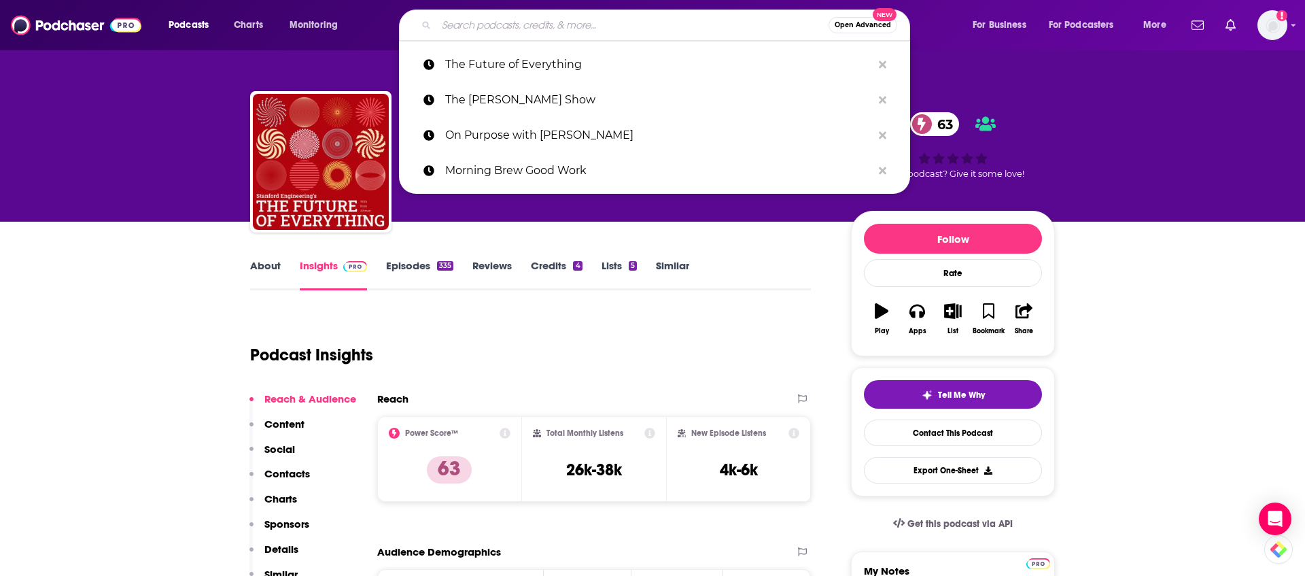
click at [553, 25] on input "Search podcasts, credits, & more..." at bounding box center [632, 25] width 392 height 22
paste input "The Genius Life"
type input "The Genius Life"
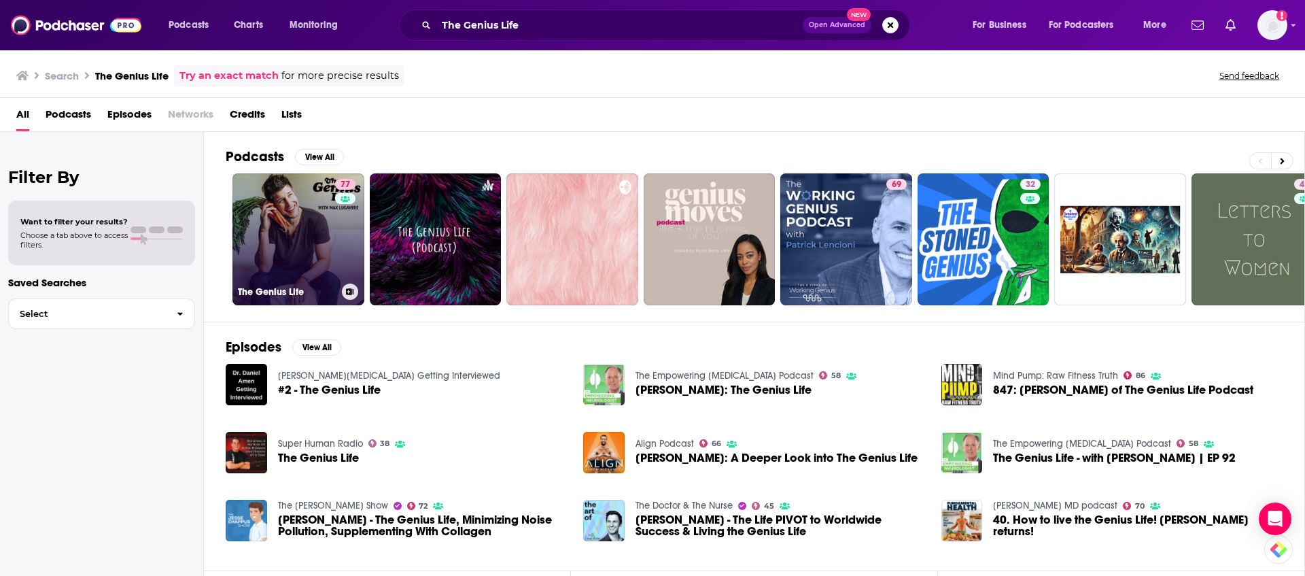
click at [323, 243] on link "77 The Genius Life" at bounding box center [299, 239] width 132 height 132
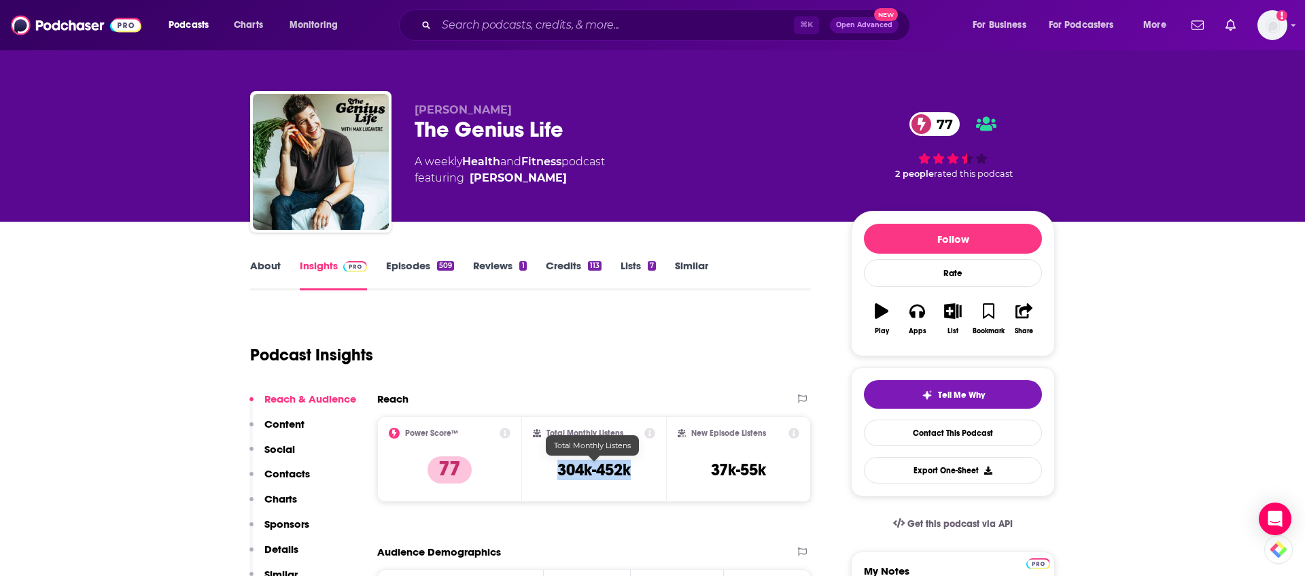
drag, startPoint x: 630, startPoint y: 473, endPoint x: 553, endPoint y: 472, distance: 76.2
click at [553, 472] on div "Total Monthly Listens 304k-452k" at bounding box center [594, 459] width 123 height 63
copy h3 "304k-452k"
click at [257, 269] on link "About" at bounding box center [265, 274] width 31 height 31
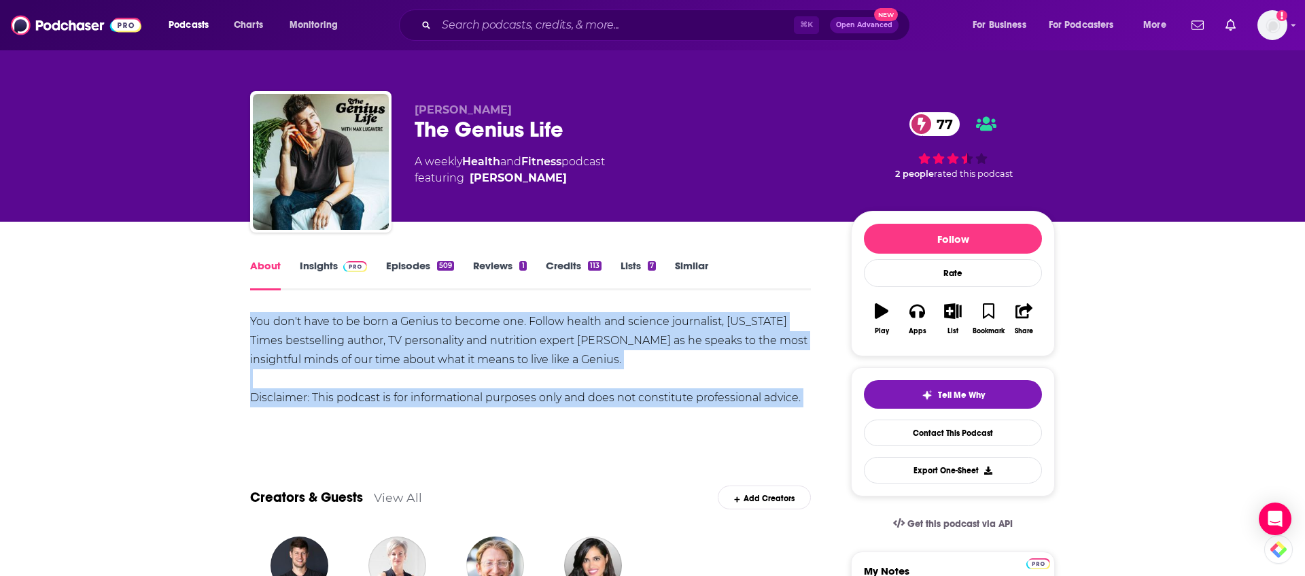
drag, startPoint x: 349, startPoint y: 309, endPoint x: 528, endPoint y: 438, distance: 220.2
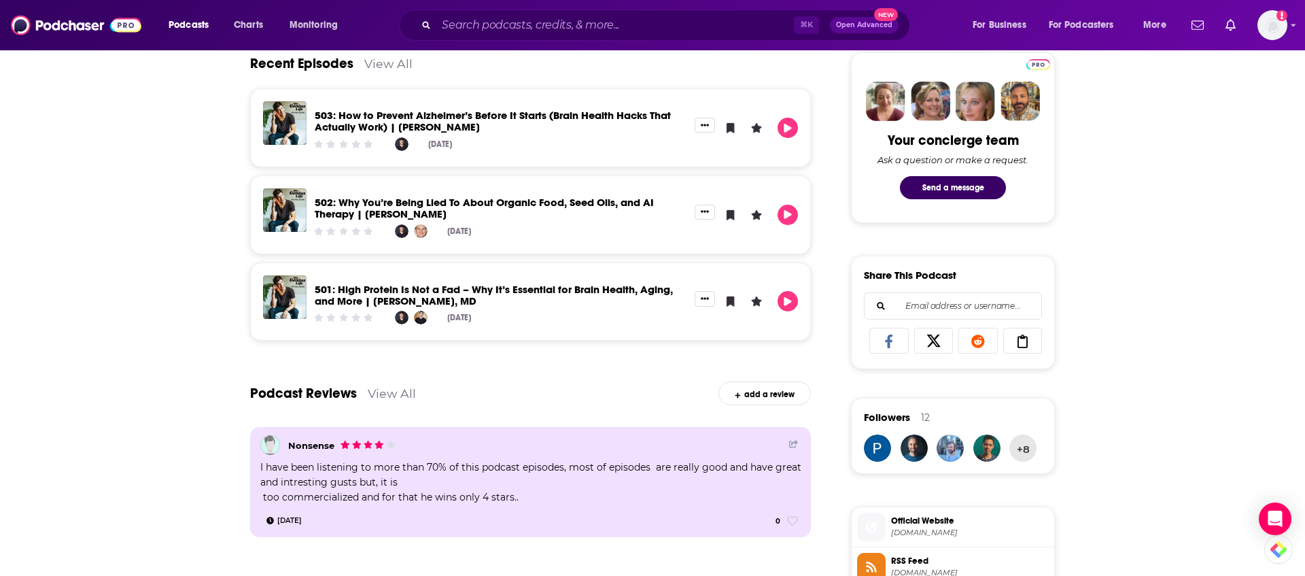
scroll to position [649, 0]
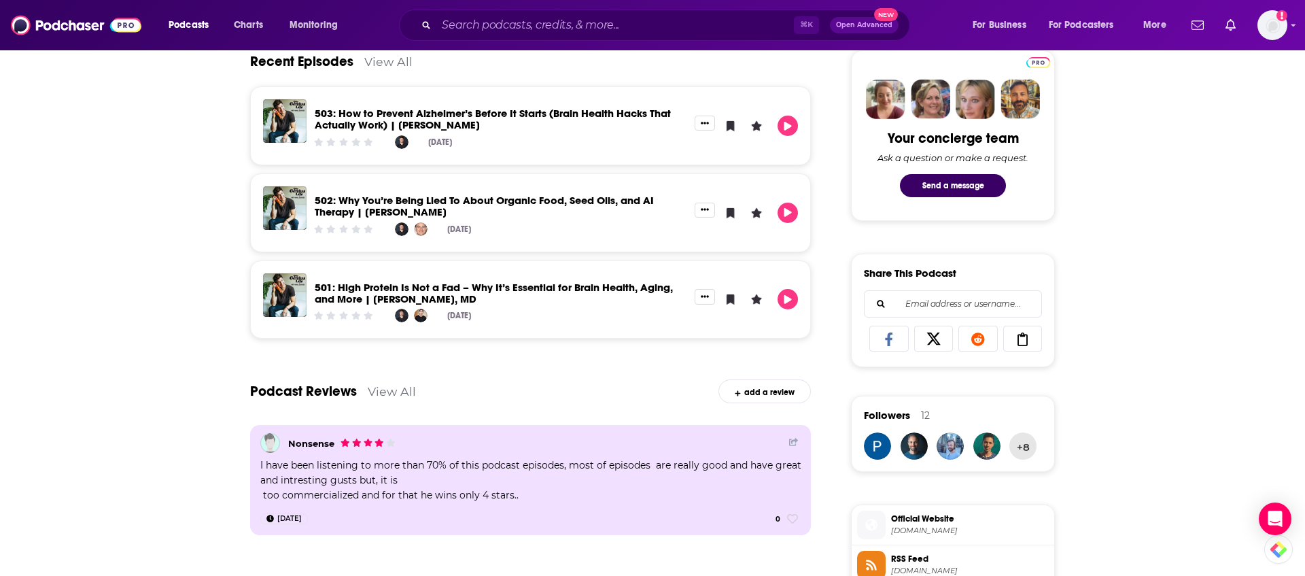
click at [502, 203] on link "502: Why You’re Being Lied To About Organic Food, Seed Oils, and AI Therapy | […" at bounding box center [484, 206] width 339 height 24
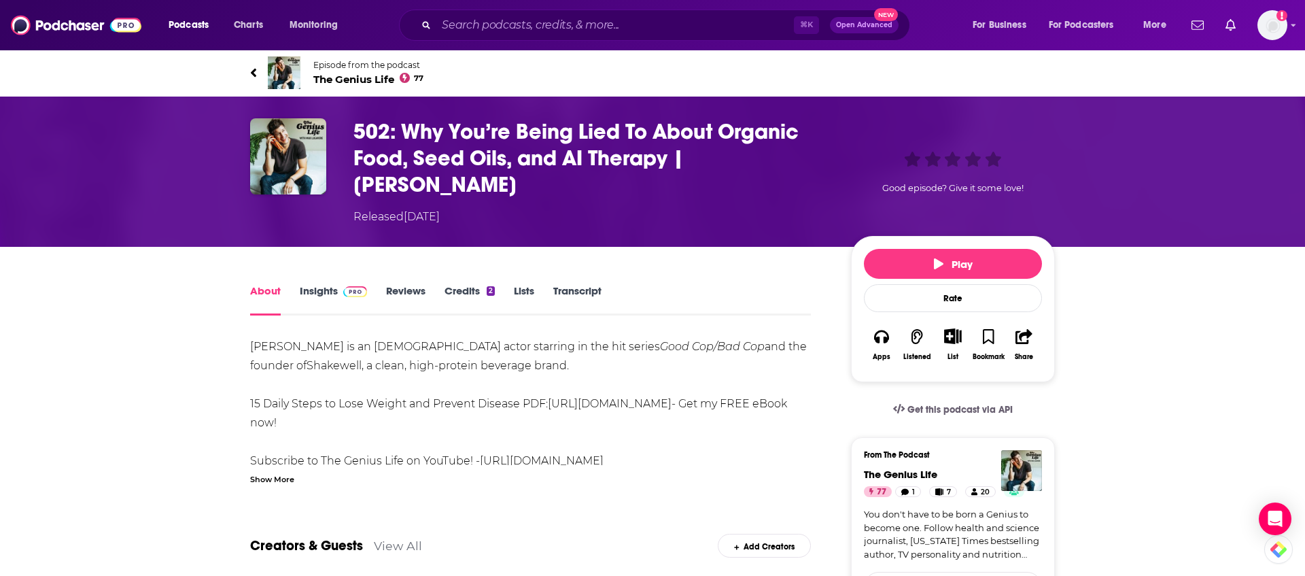
scroll to position [12, 0]
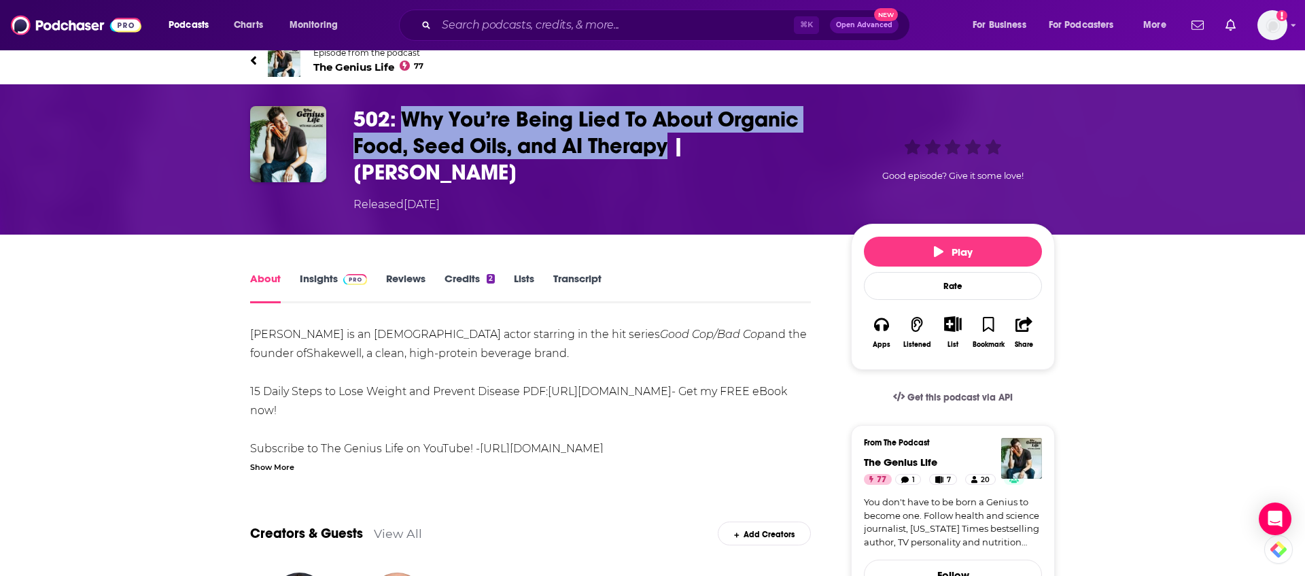
drag, startPoint x: 410, startPoint y: 120, endPoint x: 668, endPoint y: 153, distance: 259.8
click at [668, 153] on h1 "502: Why You’re Being Lied To About Organic Food, Seed Oils, and AI Therapy | […" at bounding box center [592, 146] width 476 height 80
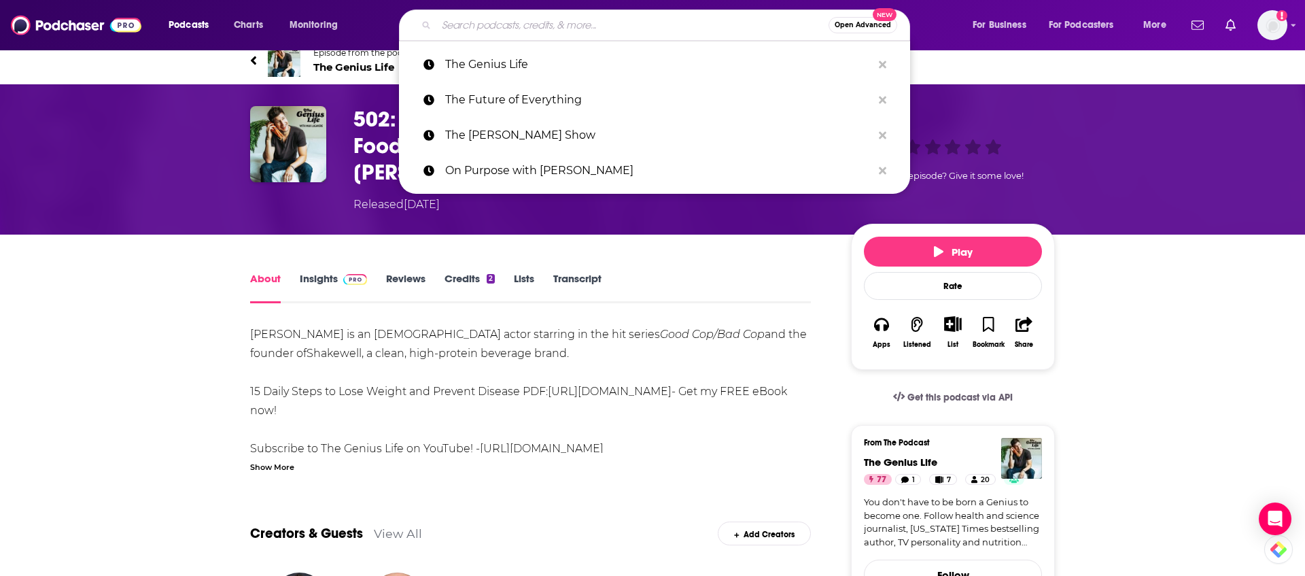
click at [558, 31] on input "Search podcasts, credits, & more..." at bounding box center [632, 25] width 392 height 22
paste input "The Happiness Lab"
type input "The Happiness Lab"
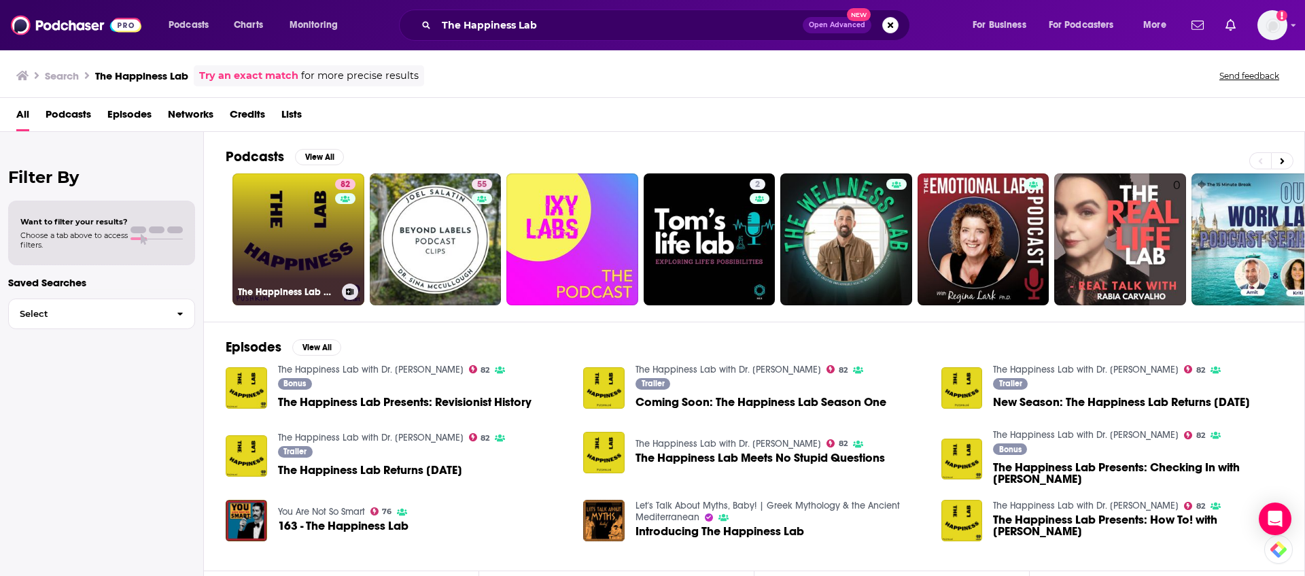
click at [320, 228] on link "82 The Happiness Lab with Dr. [PERSON_NAME]" at bounding box center [299, 239] width 132 height 132
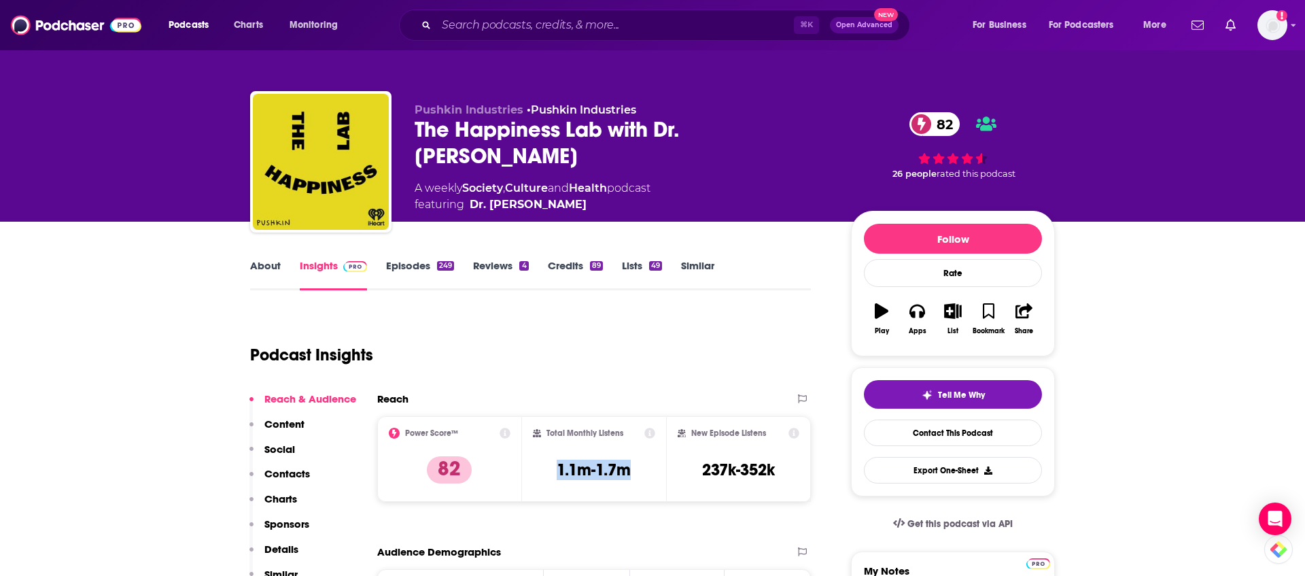
drag, startPoint x: 636, startPoint y: 471, endPoint x: 531, endPoint y: 472, distance: 105.4
click at [531, 472] on div "Total Monthly Listens 1.1m-1.7m" at bounding box center [594, 459] width 145 height 86
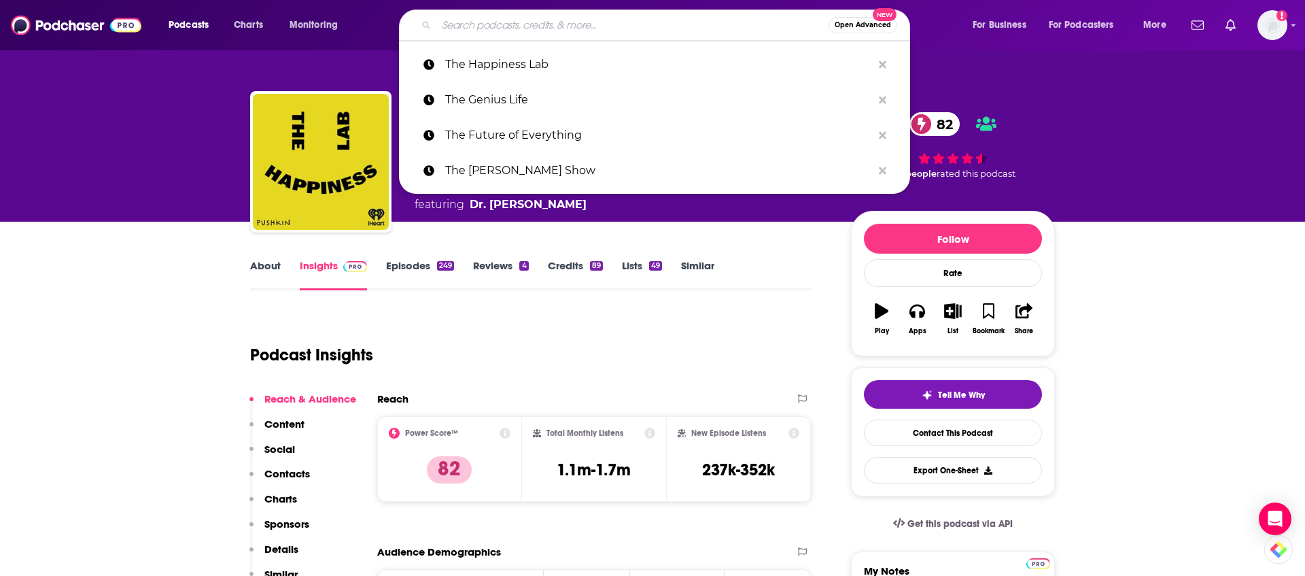
click at [514, 28] on input "Search podcasts, credits, & more..." at bounding box center [632, 25] width 392 height 22
paste input "The [PERSON_NAME] Podcast"
type input "The [PERSON_NAME] Podcast"
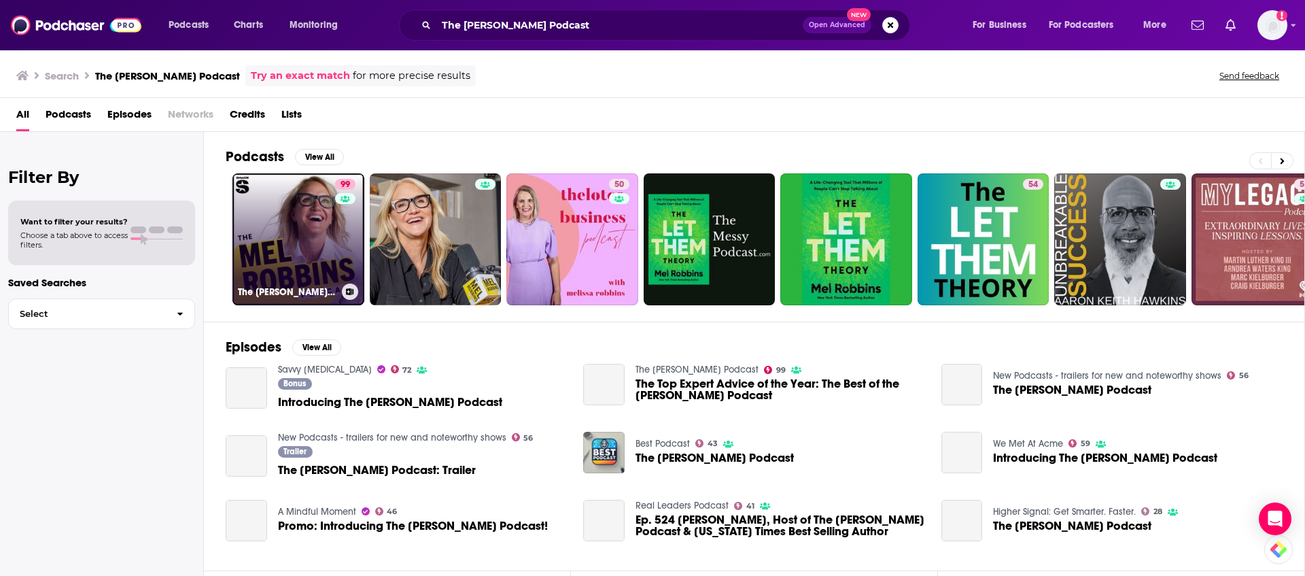
click at [299, 250] on link "99 The [PERSON_NAME] Podcast" at bounding box center [299, 239] width 132 height 132
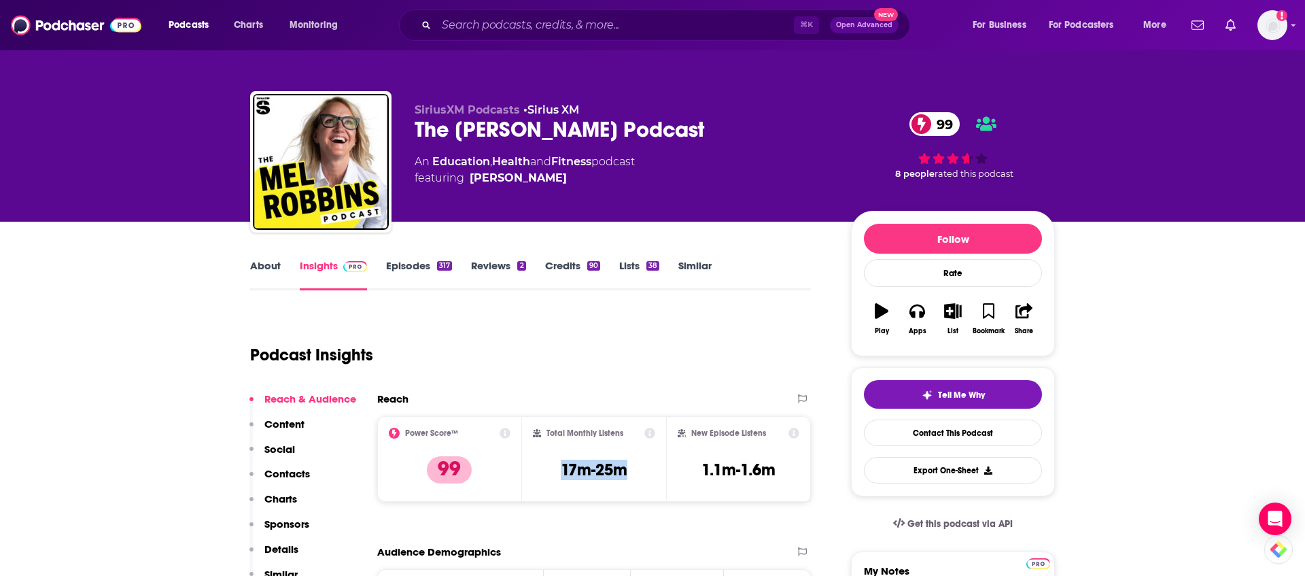
drag, startPoint x: 630, startPoint y: 462, endPoint x: 540, endPoint y: 470, distance: 90.8
click at [540, 470] on div "Total Monthly Listens 17m-25m" at bounding box center [594, 459] width 123 height 63
click at [568, 20] on input "Search podcasts, credits, & more..." at bounding box center [615, 25] width 358 height 22
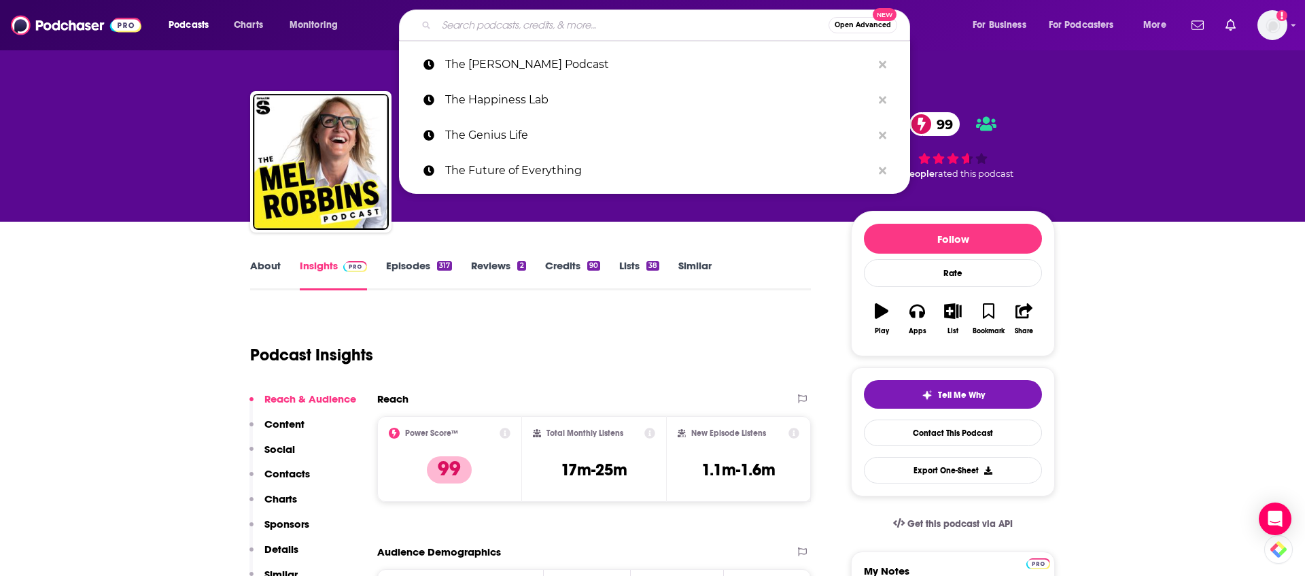
paste input "The Pyschology of Your 20s"
type input "The Pyschology of Your 20s"
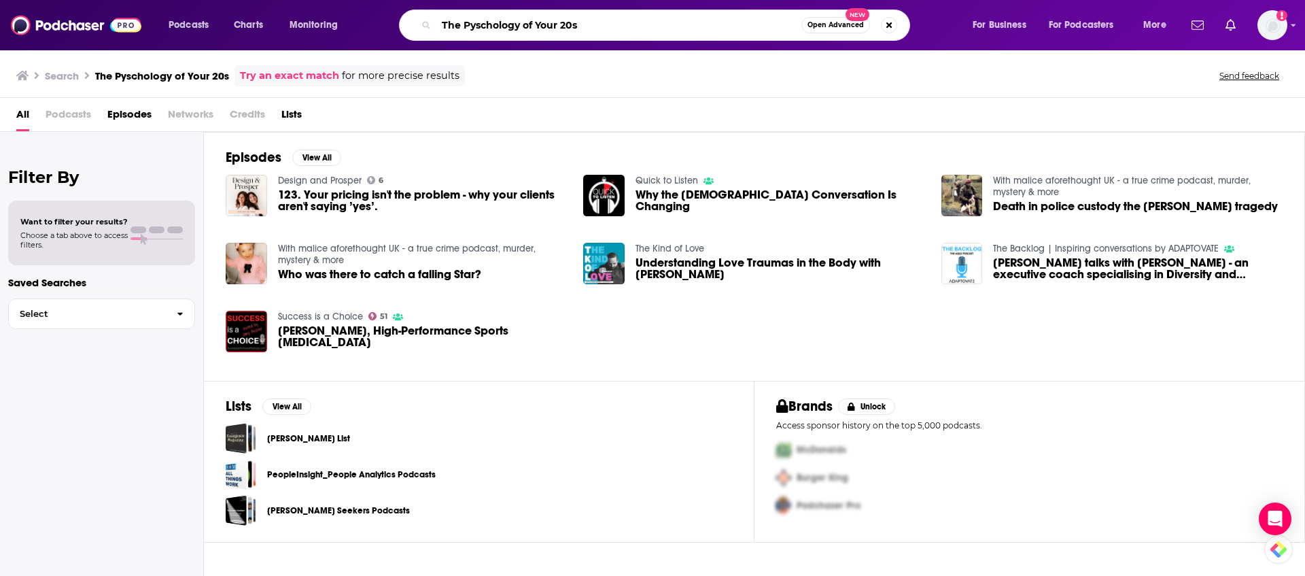
click at [471, 29] on input "The Pyschology of Your 20s" at bounding box center [618, 25] width 365 height 22
type input "The Psychology of Your 20s"
click at [652, 28] on input "The Psychology of Your 20s" at bounding box center [618, 25] width 365 height 22
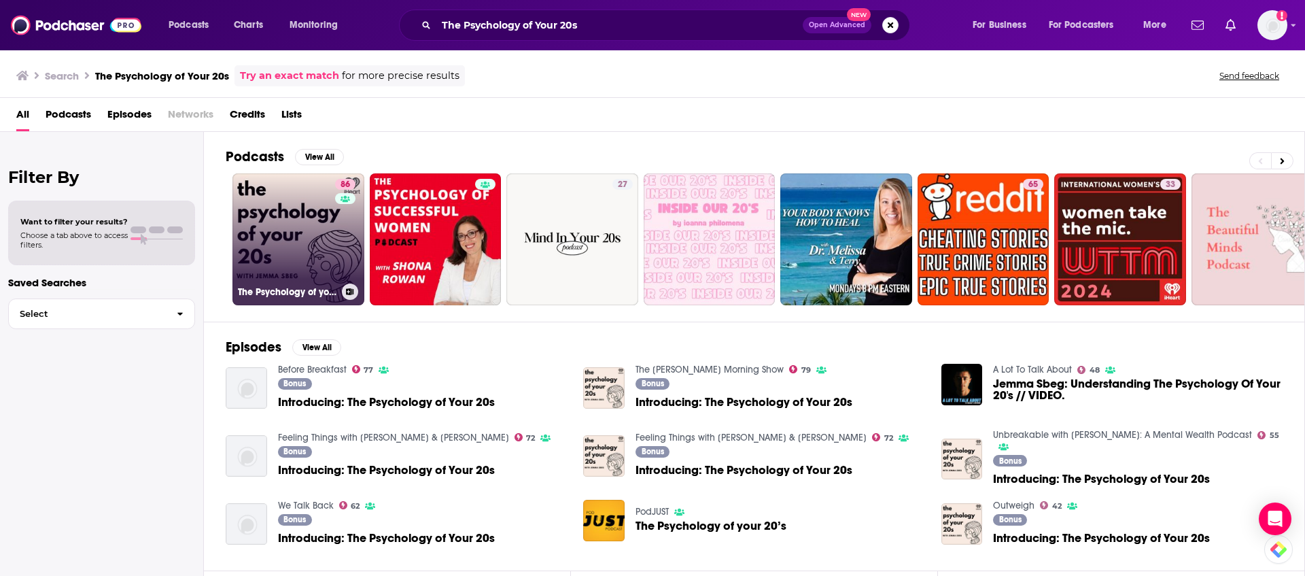
click at [284, 262] on link "86 The Psychology of your 20s" at bounding box center [299, 239] width 132 height 132
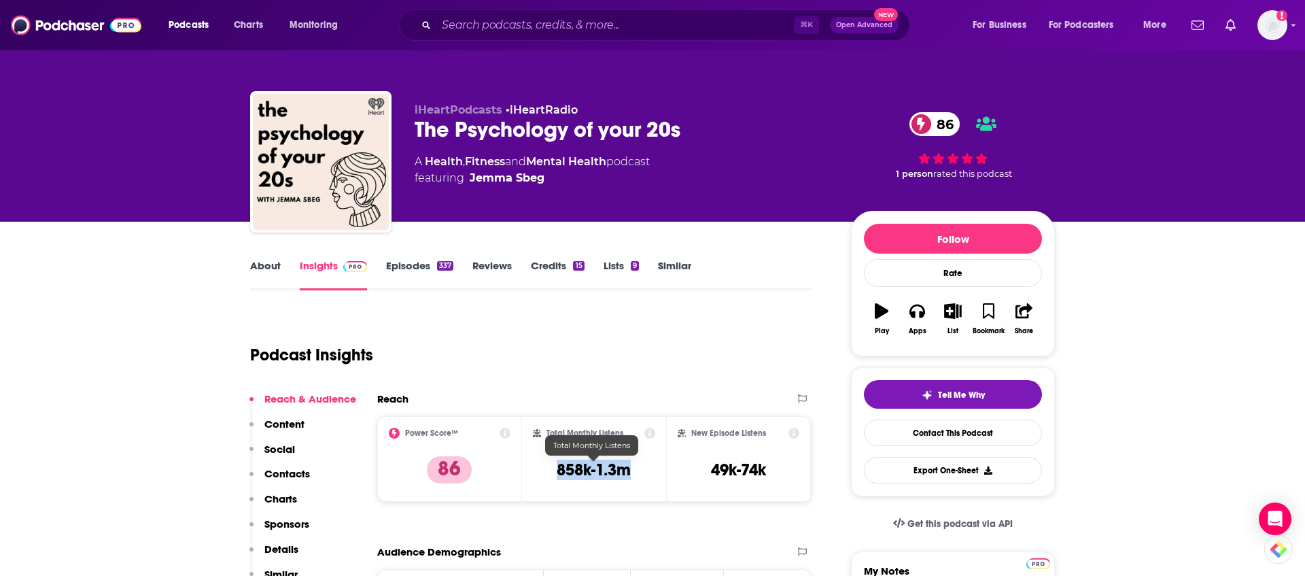
drag, startPoint x: 633, startPoint y: 470, endPoint x: 551, endPoint y: 471, distance: 81.6
click at [551, 471] on div "Total Monthly Listens 858k-1.3m" at bounding box center [594, 459] width 123 height 63
click at [685, 30] on input "Search podcasts, credits, & more..." at bounding box center [615, 25] width 358 height 22
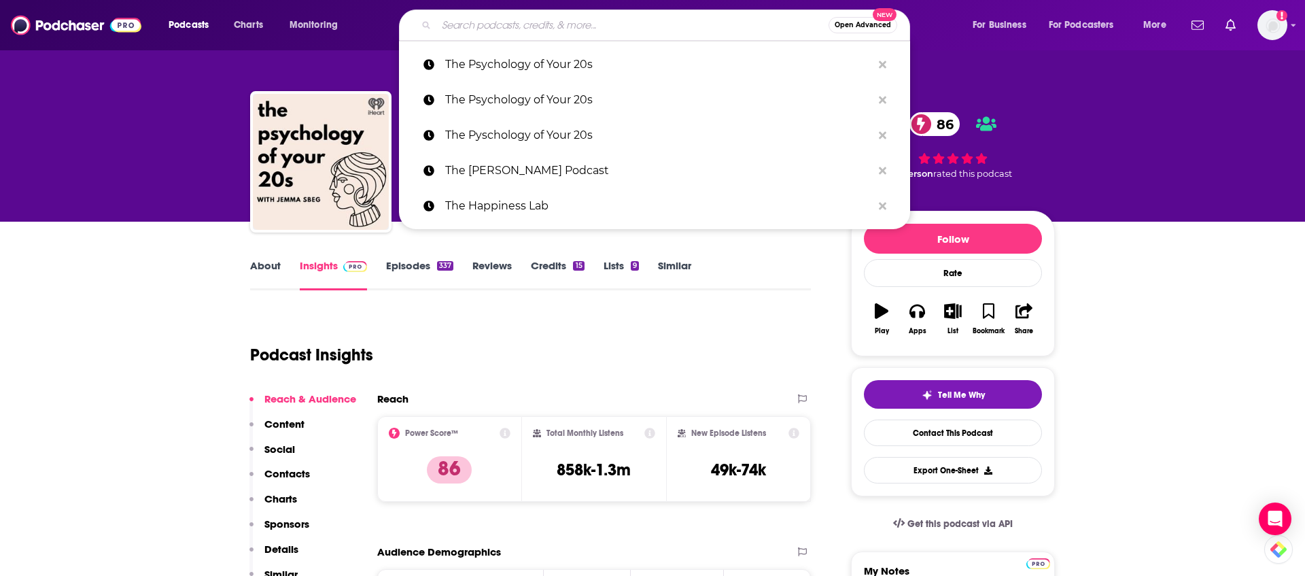
paste input "The [PERSON_NAME] Show"
type input "The [PERSON_NAME] Show"
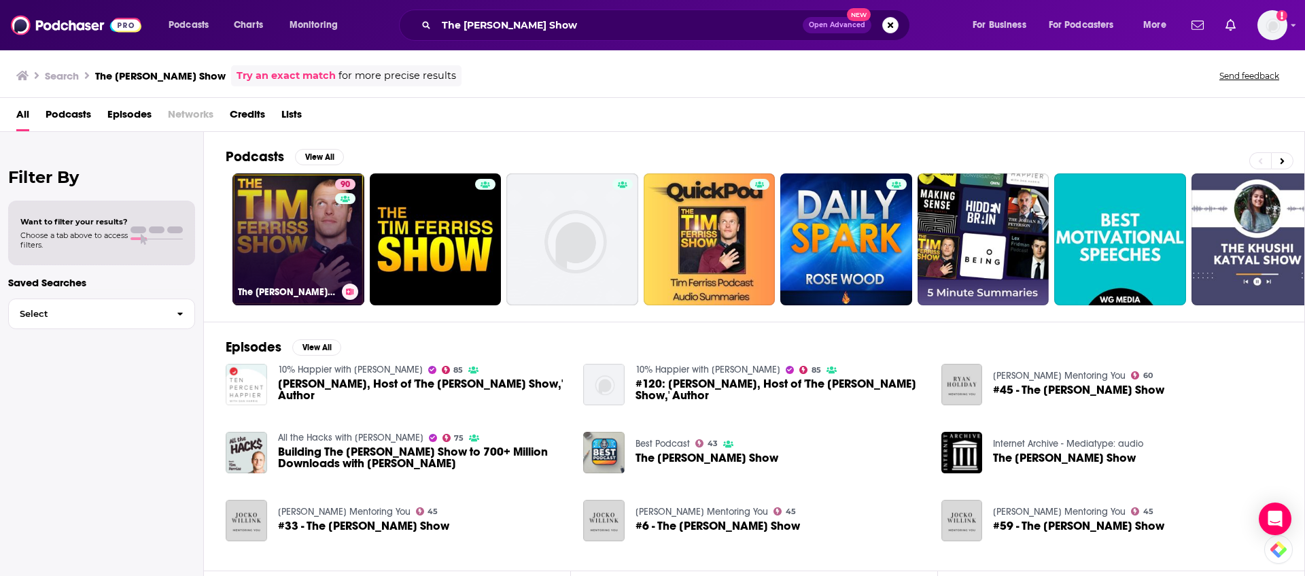
click at [308, 246] on link "90 The [PERSON_NAME] Show" at bounding box center [299, 239] width 132 height 132
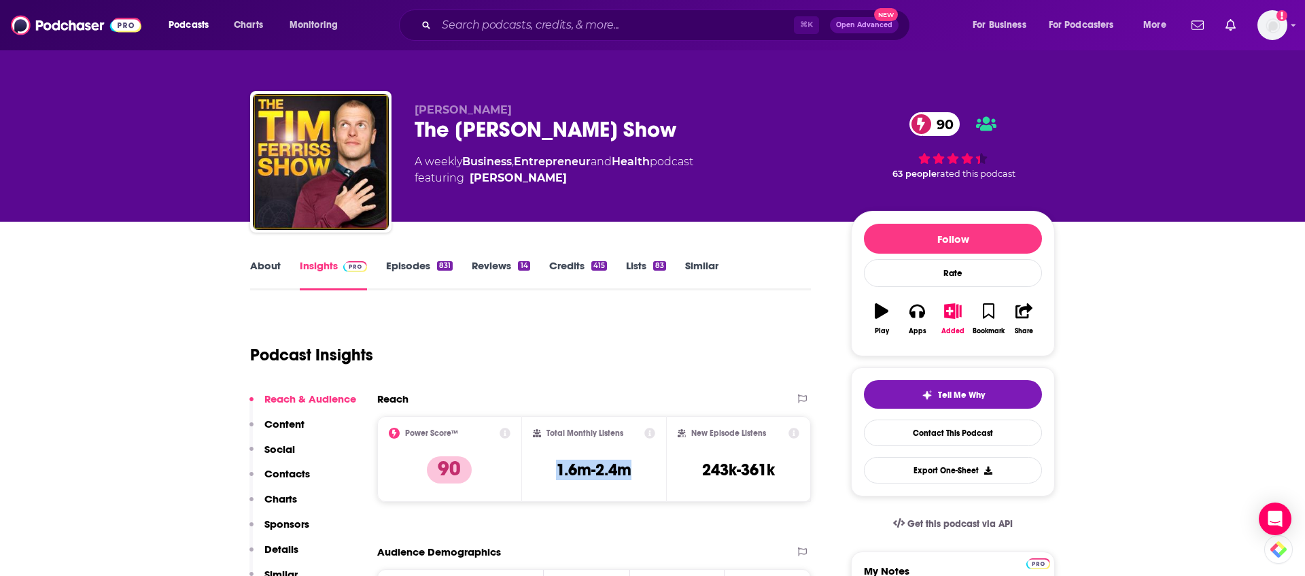
drag, startPoint x: 630, startPoint y: 466, endPoint x: 530, endPoint y: 472, distance: 100.1
click at [530, 472] on div "Total Monthly Listens 1.6m-2.4m" at bounding box center [594, 459] width 145 height 86
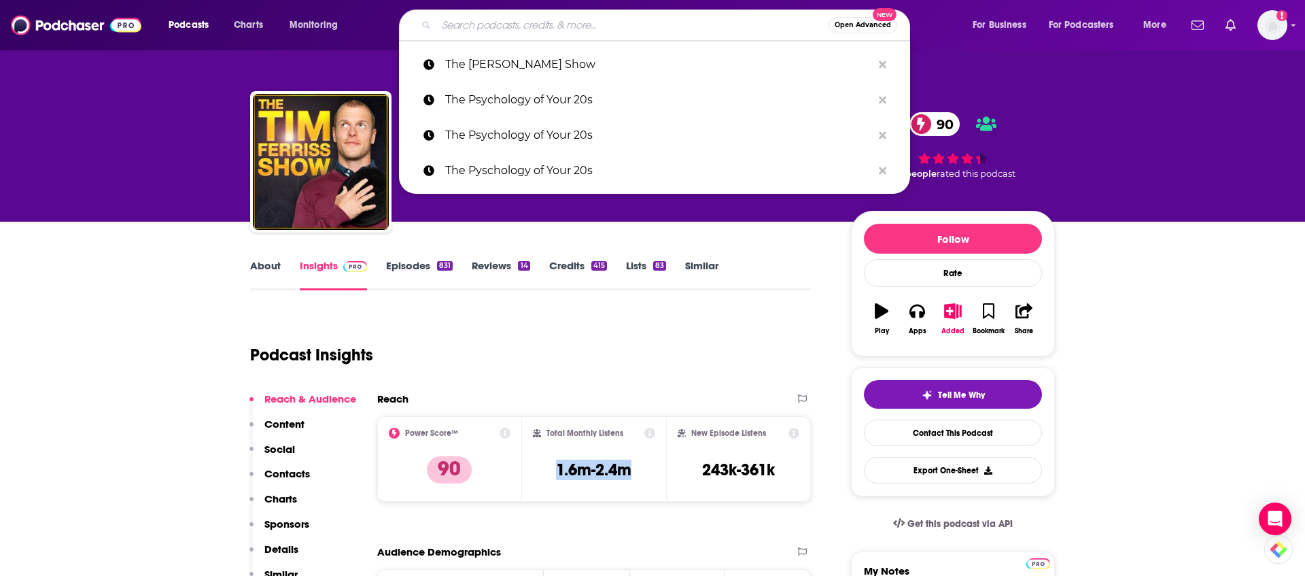
click at [631, 32] on input "Search podcasts, credits, & more..." at bounding box center [632, 25] width 392 height 22
paste input "Therapist Uncensored Podcast"
type input "Therapist Uncensored Podcast"
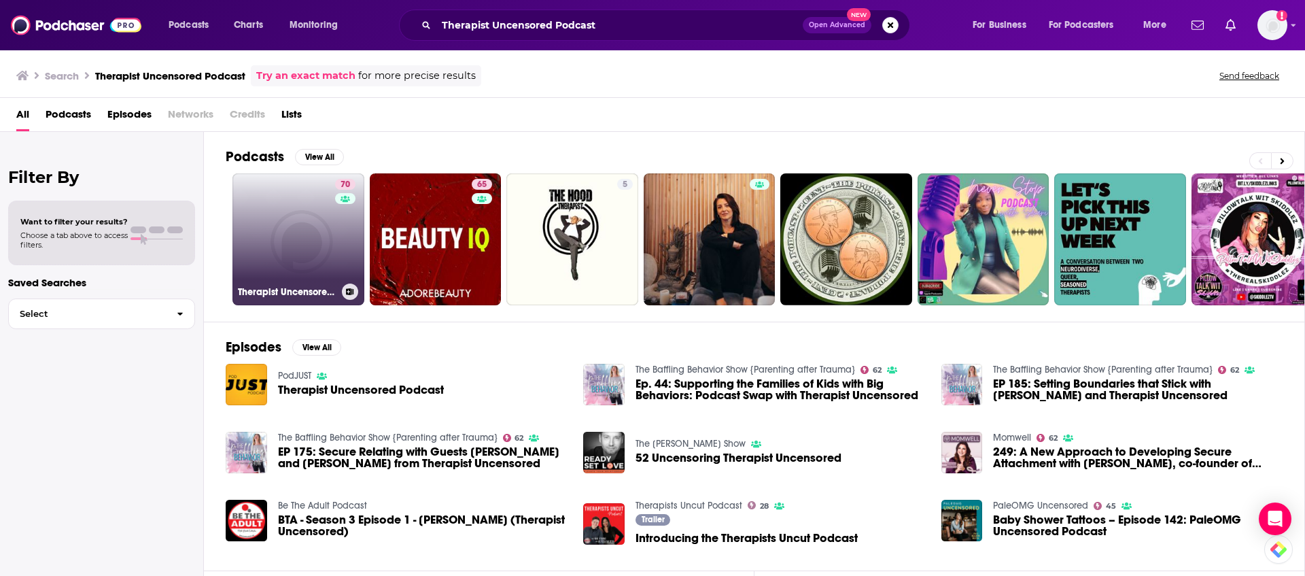
click at [277, 240] on link "70 Therapist Uncensored Podcast" at bounding box center [299, 239] width 132 height 132
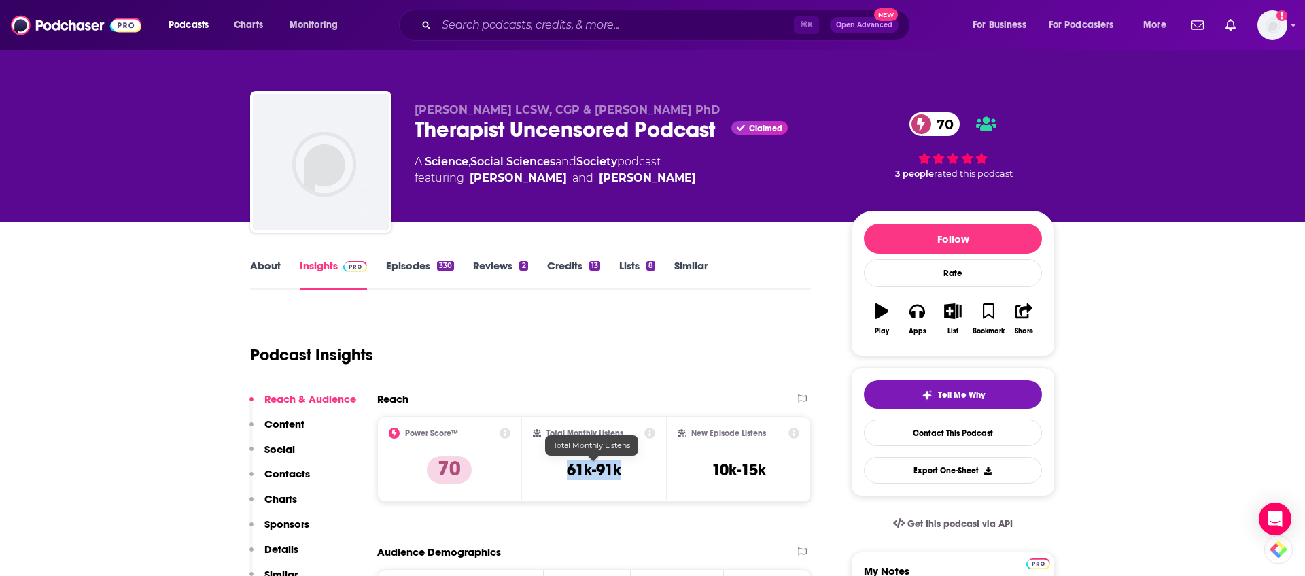
drag, startPoint x: 626, startPoint y: 466, endPoint x: 567, endPoint y: 466, distance: 59.2
click at [567, 466] on div "Total Monthly Listens 61k-91k" at bounding box center [594, 459] width 123 height 63
click at [402, 267] on link "Episodes 330" at bounding box center [420, 274] width 68 height 31
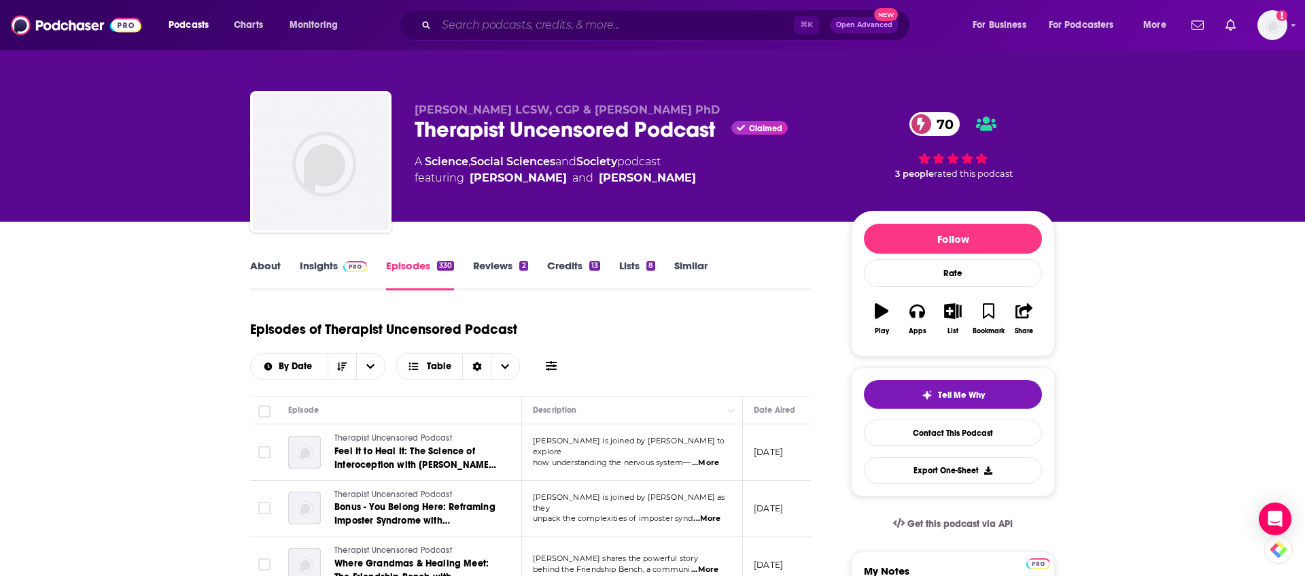
click at [485, 21] on input "Search podcasts, credits, & more..." at bounding box center [615, 25] width 358 height 22
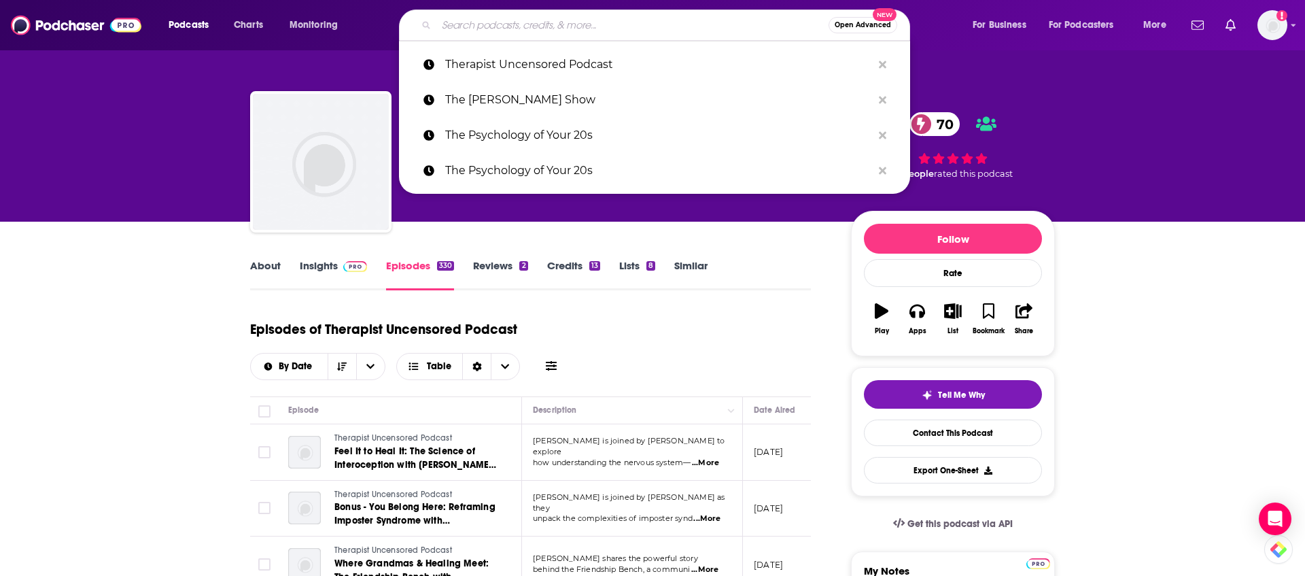
paste input "Where Should We Begin? with [PERSON_NAME]"
type input "Where Should We Begin? with [PERSON_NAME]"
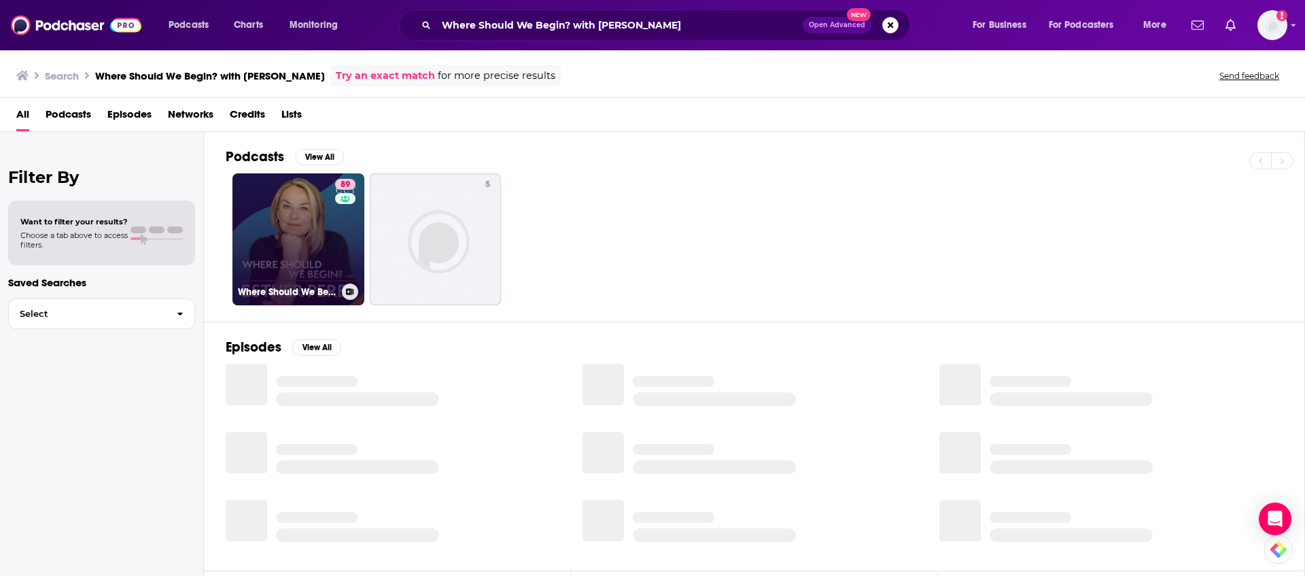
click at [287, 230] on link "89 Where Should We Begin? with [PERSON_NAME]" at bounding box center [299, 239] width 132 height 132
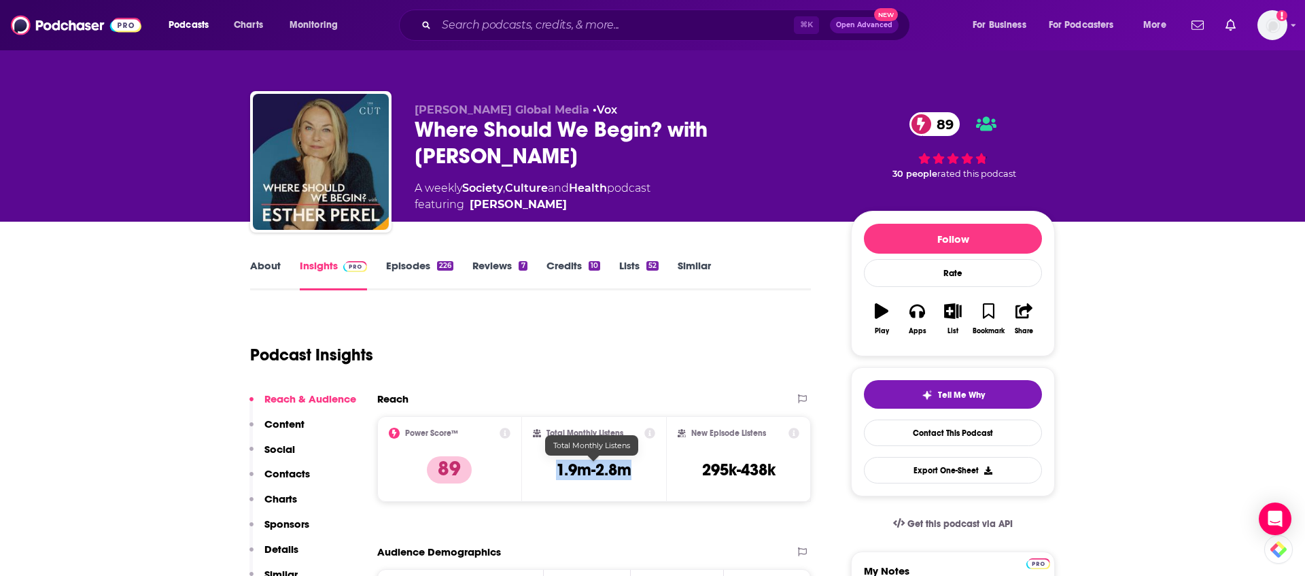
drag, startPoint x: 637, startPoint y: 470, endPoint x: 553, endPoint y: 470, distance: 83.6
click at [553, 470] on div "Total Monthly Listens 1.9m-2.8m" at bounding box center [594, 459] width 123 height 63
click at [267, 267] on link "About" at bounding box center [265, 274] width 31 height 31
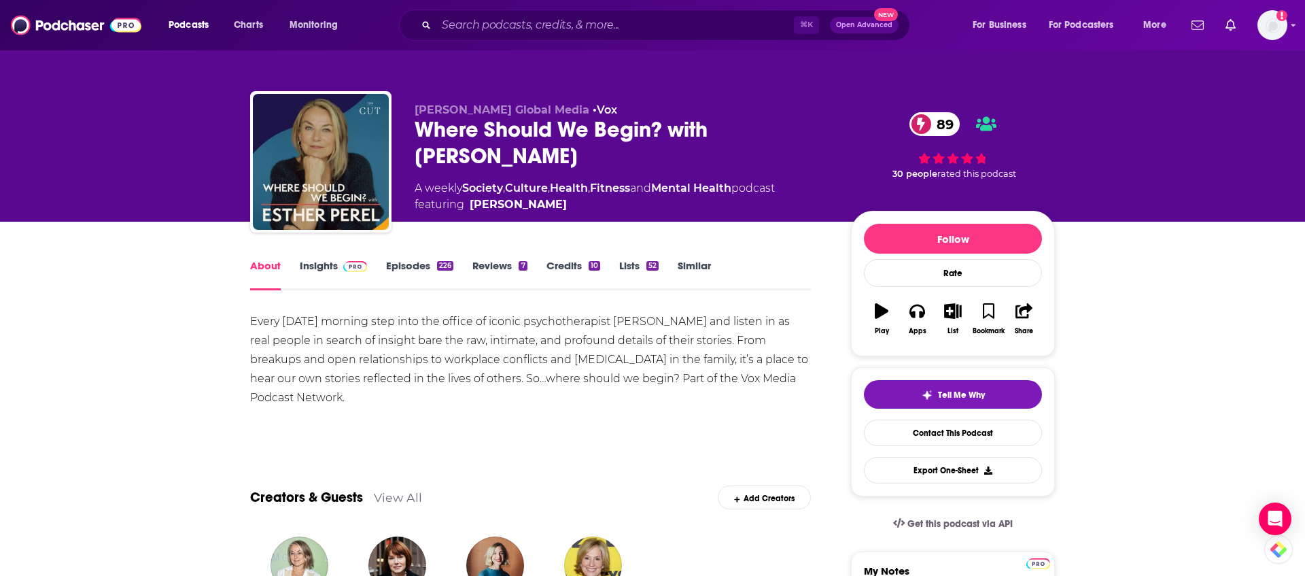
click at [408, 340] on div "Every [DATE] morning step into the office of iconic psychotherapist [PERSON_NAM…" at bounding box center [530, 359] width 561 height 95
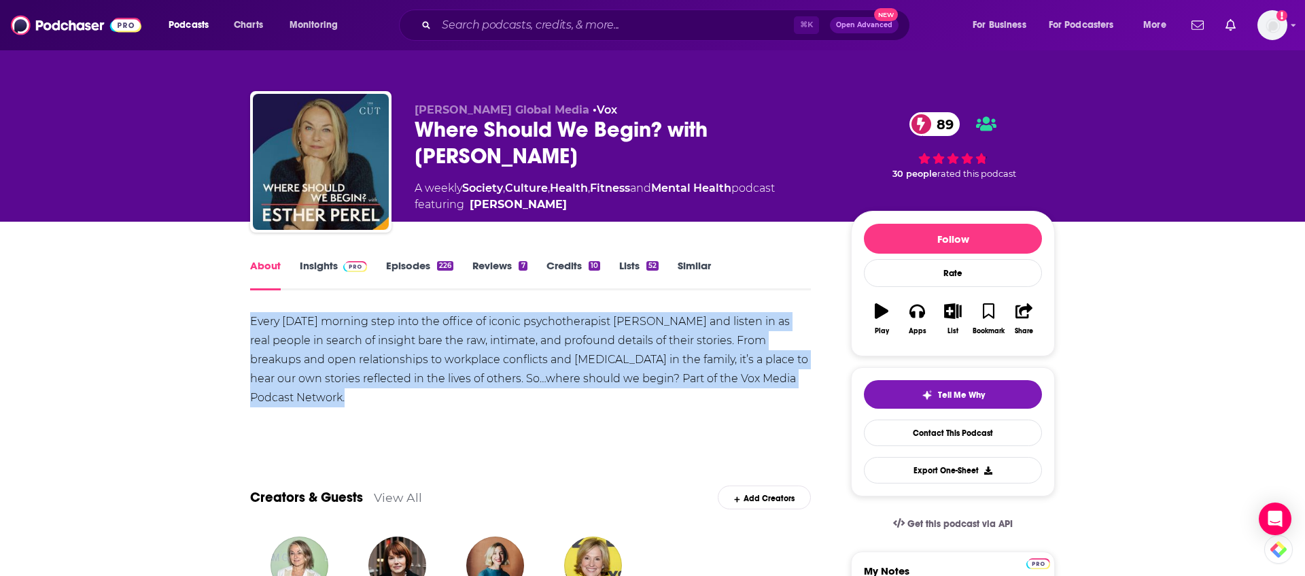
click at [408, 340] on div "Every [DATE] morning step into the office of iconic psychotherapist [PERSON_NAM…" at bounding box center [530, 359] width 561 height 95
click at [412, 341] on div "Every [DATE] morning step into the office of iconic psychotherapist [PERSON_NAM…" at bounding box center [530, 359] width 561 height 95
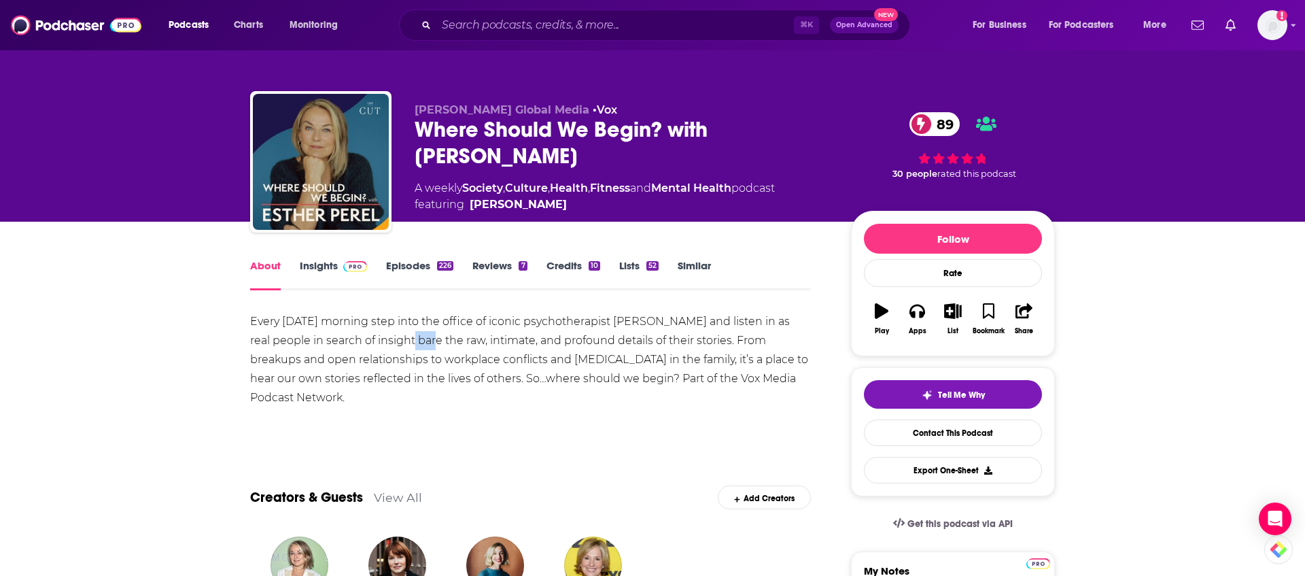
click at [412, 341] on div "Every [DATE] morning step into the office of iconic psychotherapist [PERSON_NAM…" at bounding box center [530, 359] width 561 height 95
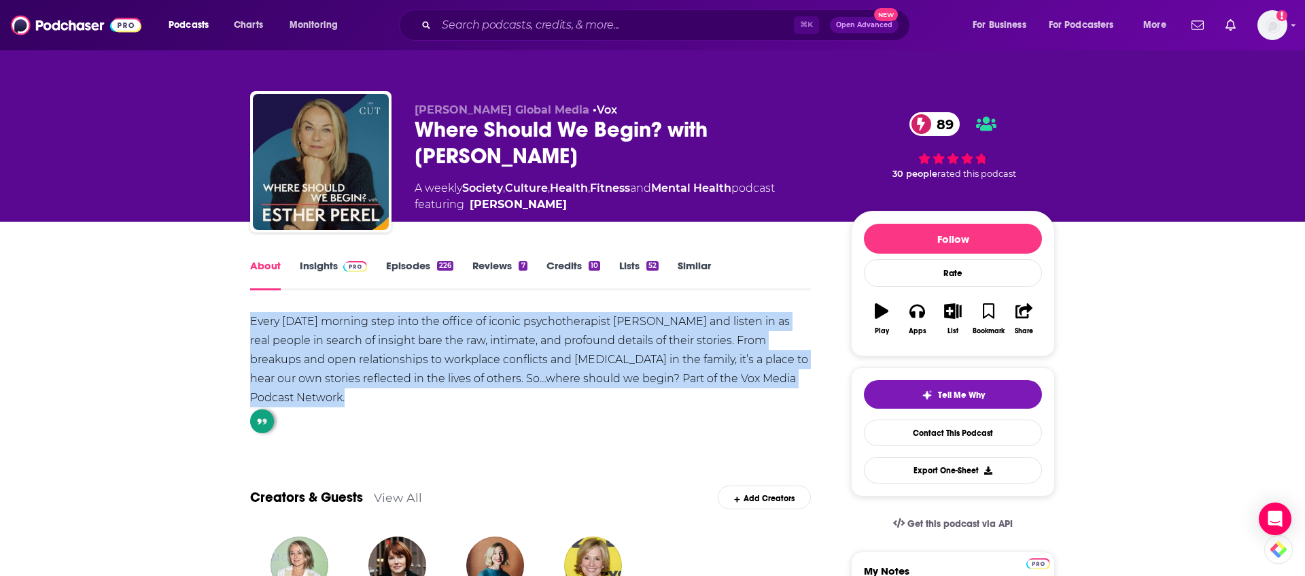
click at [412, 341] on div "Every [DATE] morning step into the office of iconic psychotherapist [PERSON_NAM…" at bounding box center [530, 359] width 561 height 95
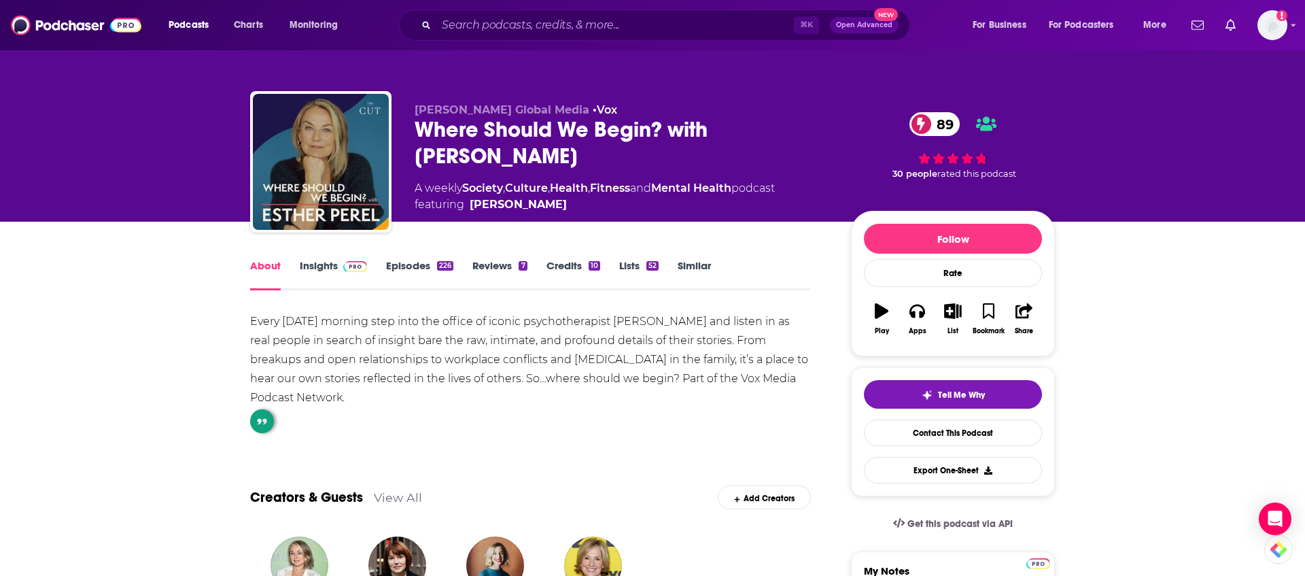
click at [450, 370] on div "Every [DATE] morning step into the office of iconic psychotherapist [PERSON_NAM…" at bounding box center [530, 359] width 561 height 95
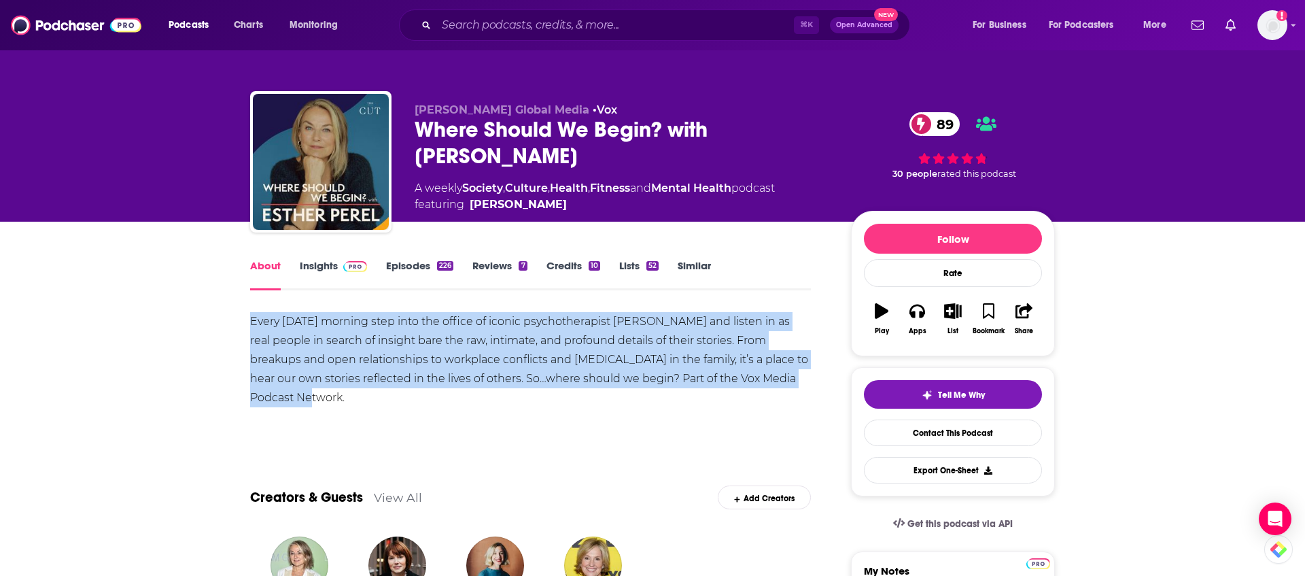
drag, startPoint x: 453, startPoint y: 395, endPoint x: 436, endPoint y: 305, distance: 91.3
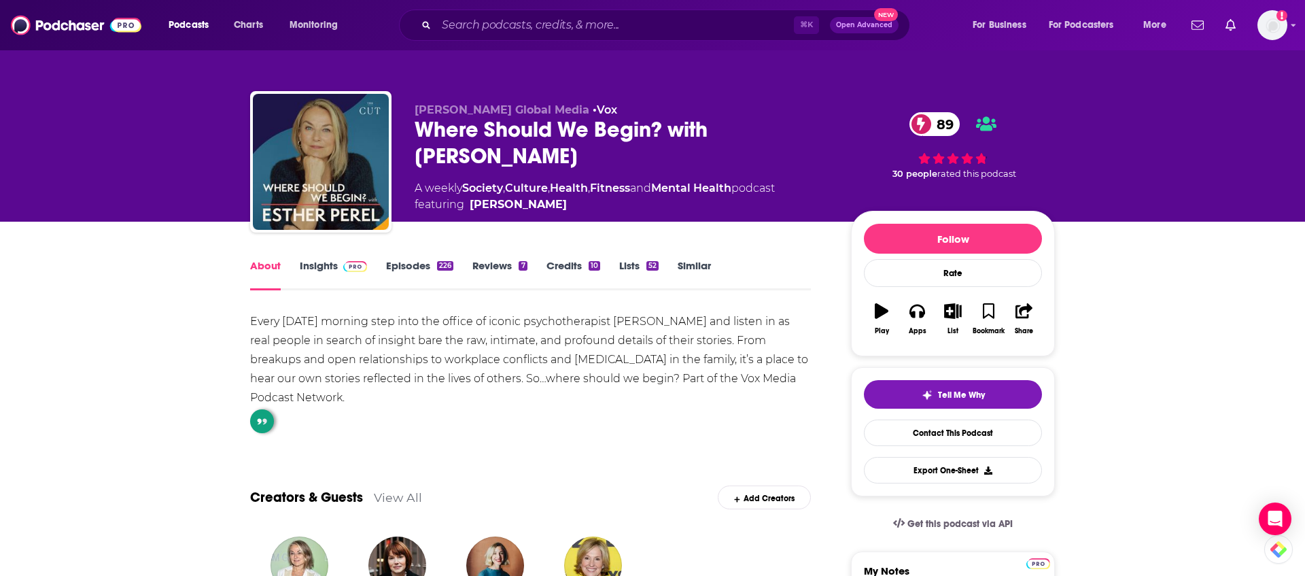
click at [449, 352] on div "Every [DATE] morning step into the office of iconic psychotherapist [PERSON_NAM…" at bounding box center [530, 359] width 561 height 95
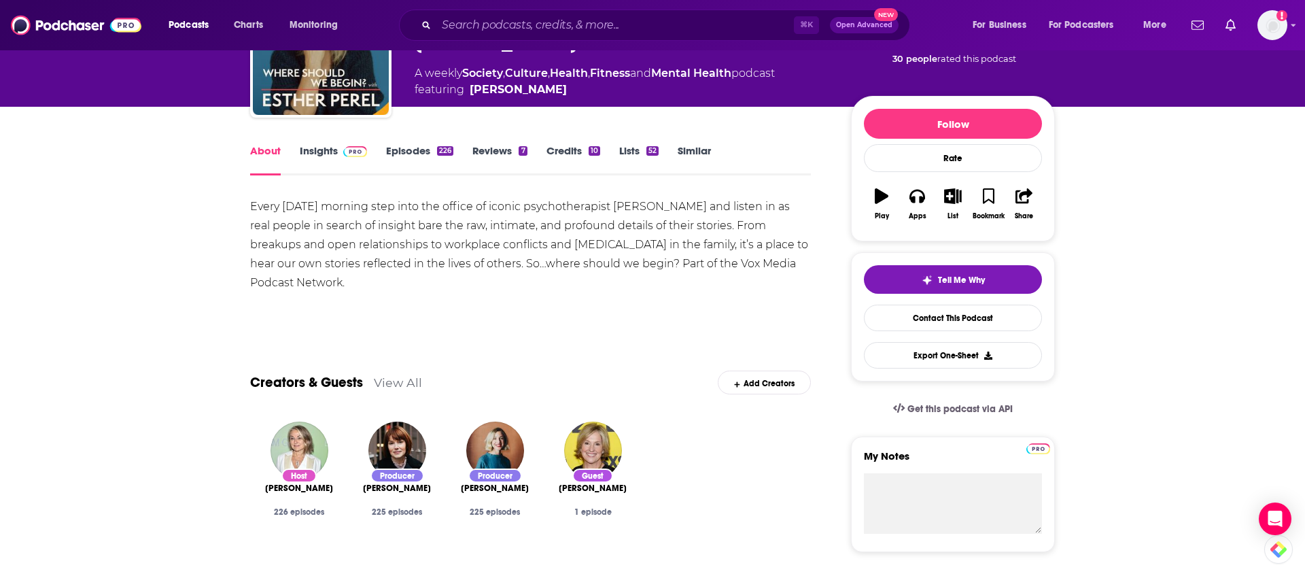
scroll to position [109, 0]
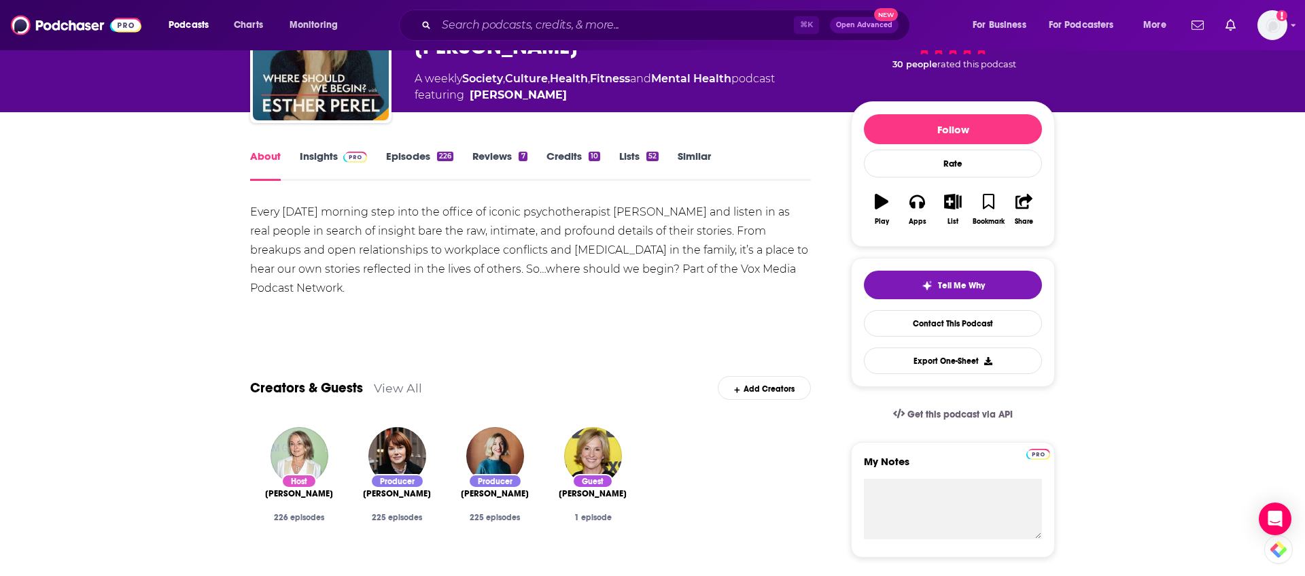
click at [408, 153] on link "Episodes 226" at bounding box center [419, 165] width 67 height 31
